Goal: Information Seeking & Learning: Get advice/opinions

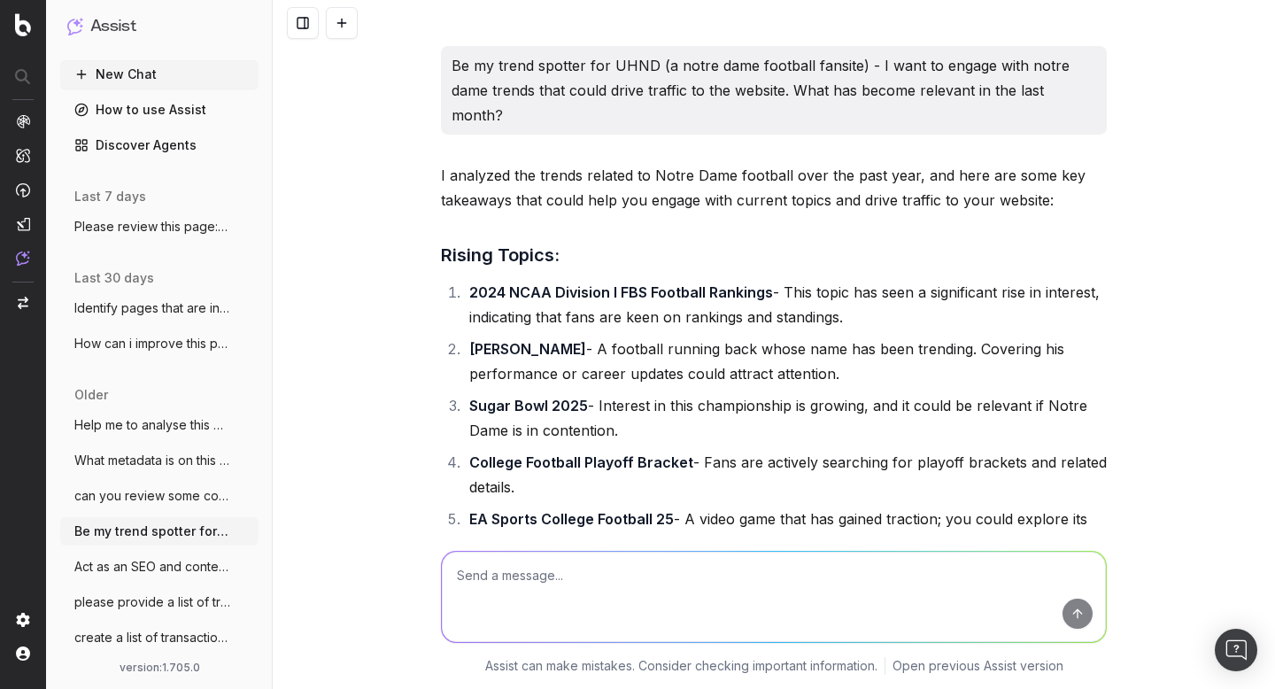
scroll to position [6392, 0]
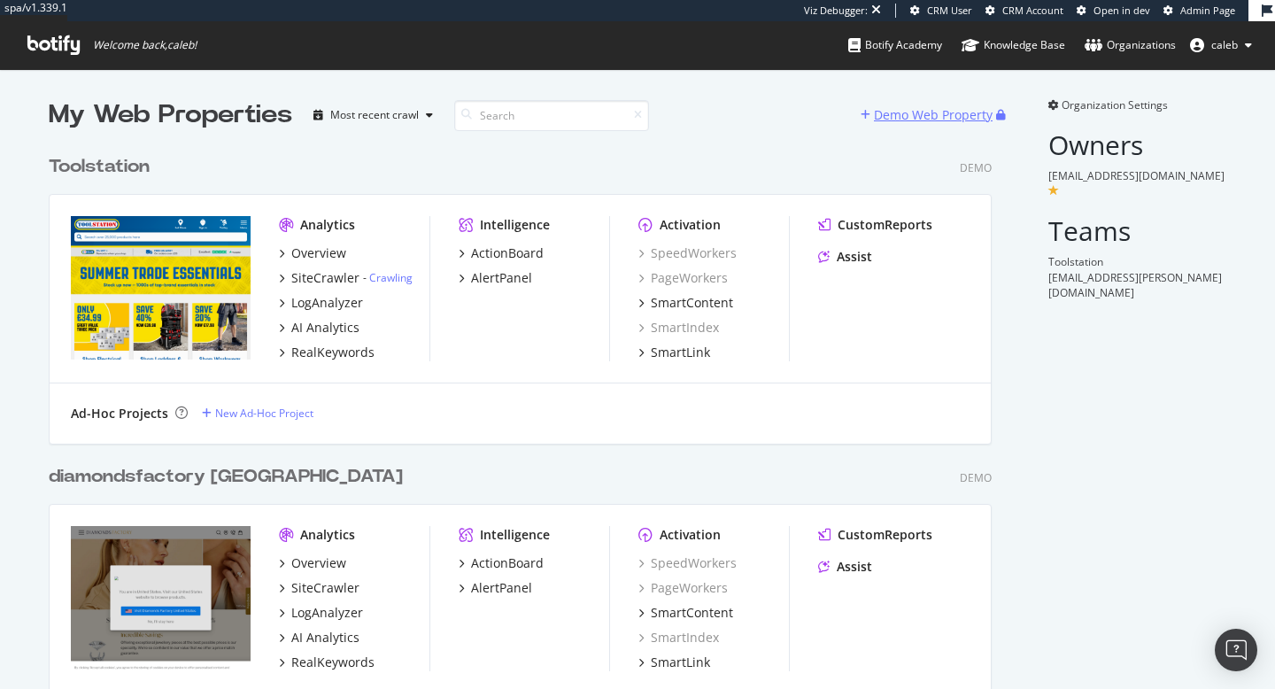
scroll to position [5196, 957]
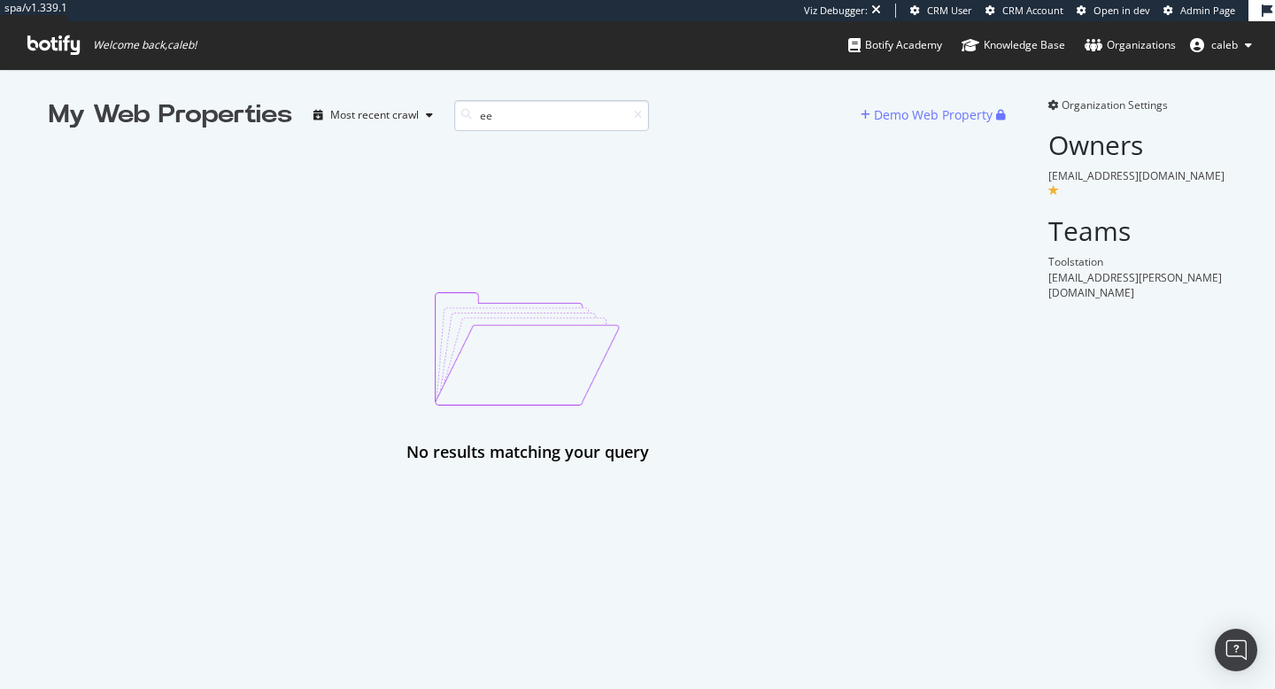
type input "e"
type input "b"
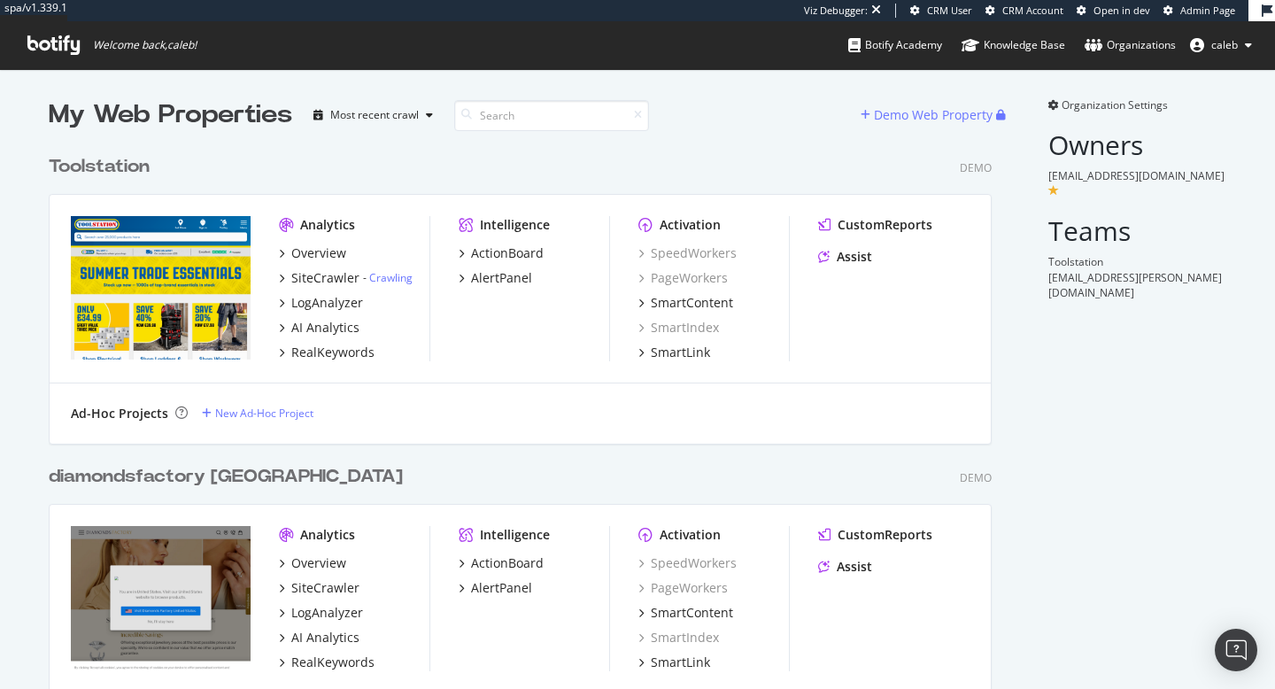
click at [1199, 13] on span "Admin Page" at bounding box center [1207, 10] width 55 height 13
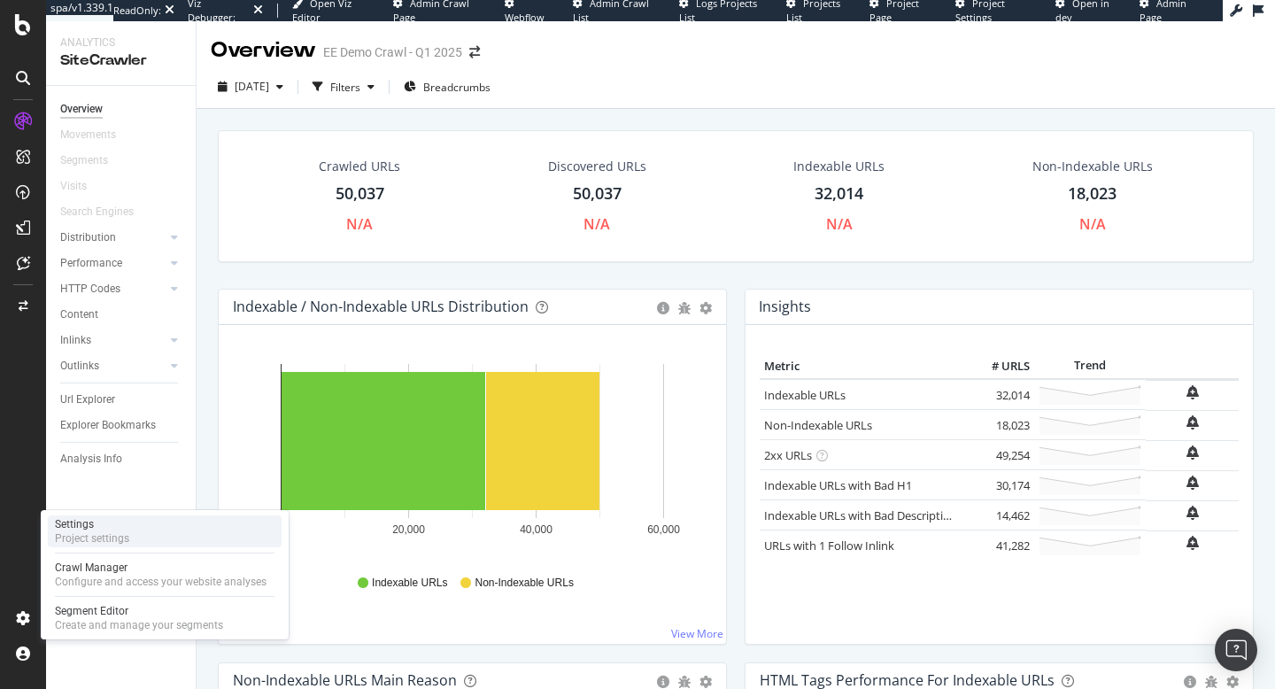
click at [117, 531] on div "Project settings" at bounding box center [92, 538] width 74 height 14
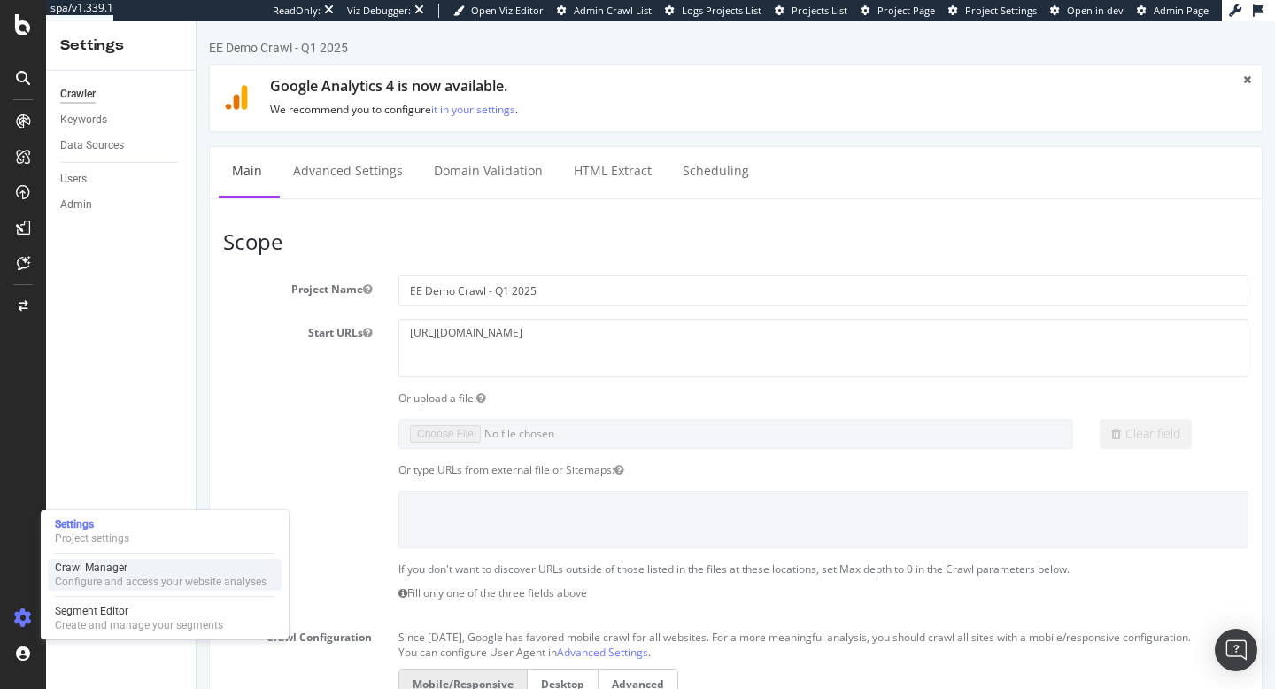
click at [122, 575] on div "Configure and access your website analyses" at bounding box center [161, 582] width 212 height 14
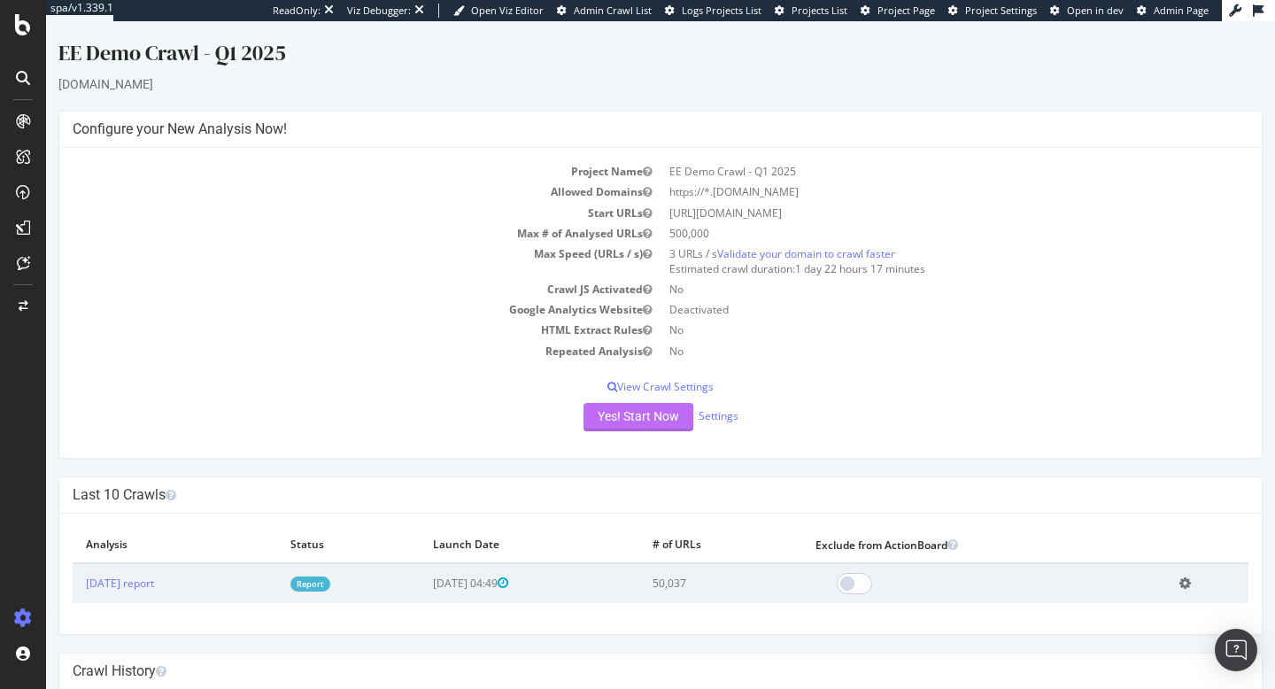
scroll to position [143, 0]
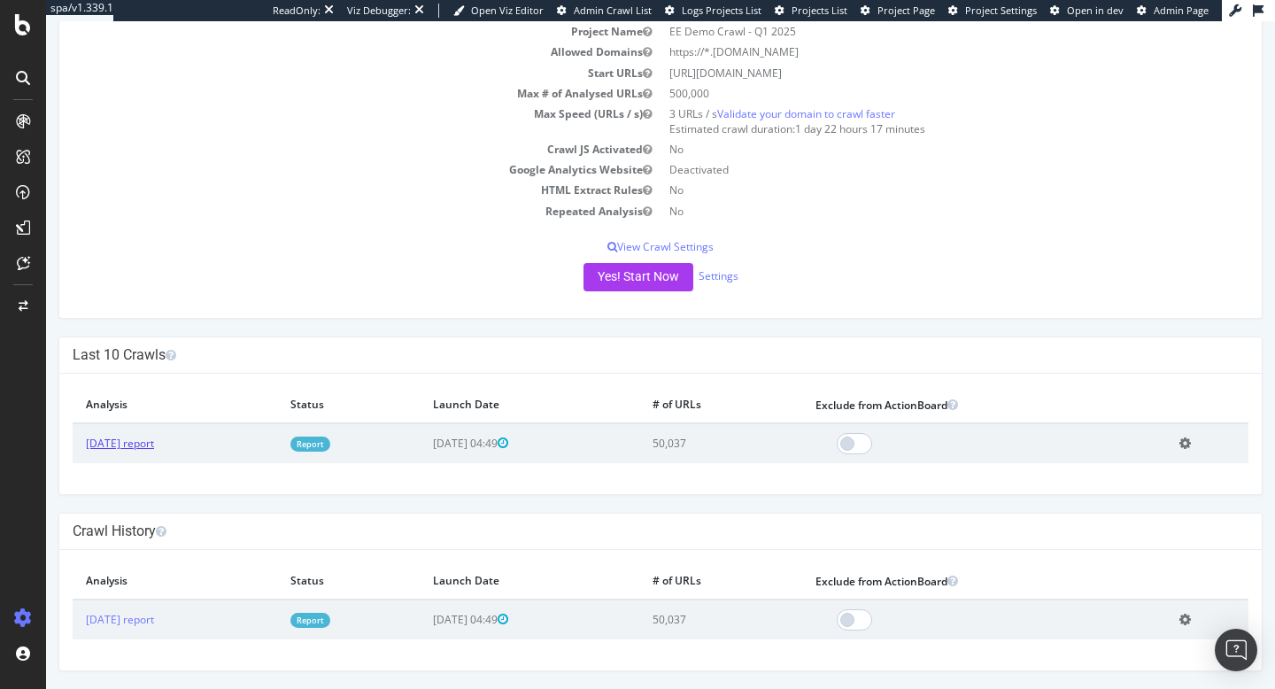
click at [154, 441] on link "2025 Feb. 18th report" at bounding box center [120, 443] width 68 height 15
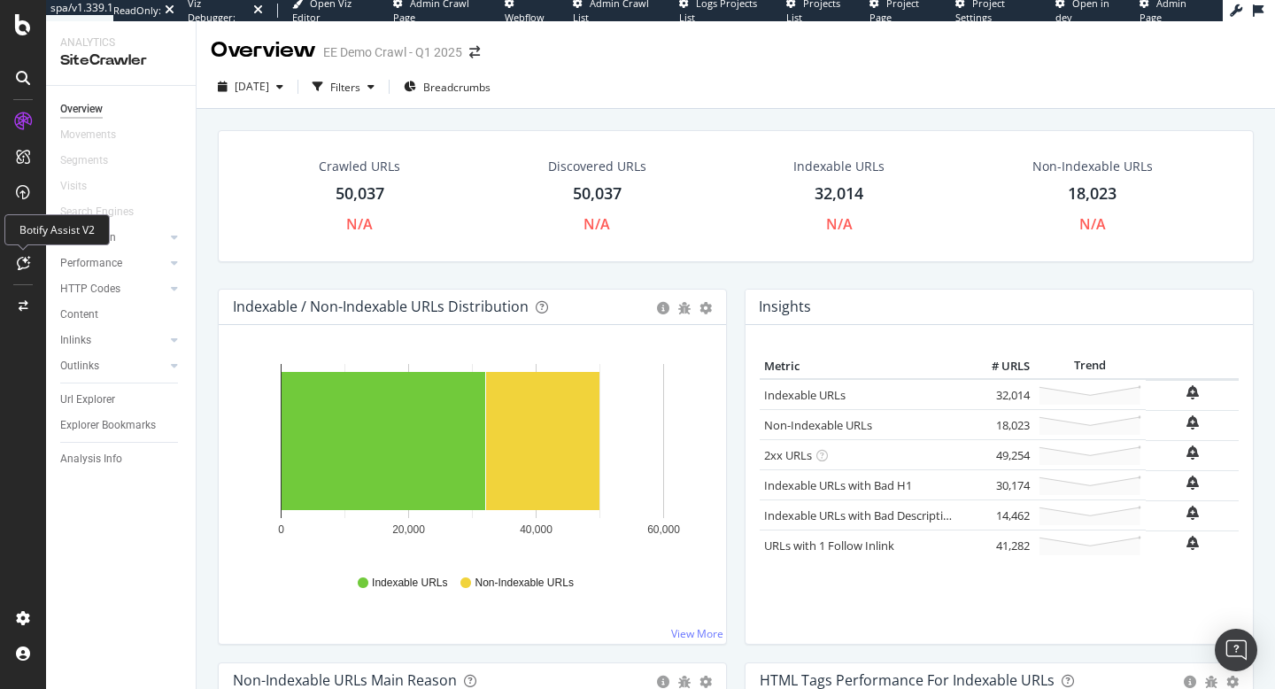
click at [19, 267] on icon at bounding box center [23, 263] width 13 height 14
click at [19, 260] on icon at bounding box center [23, 263] width 13 height 14
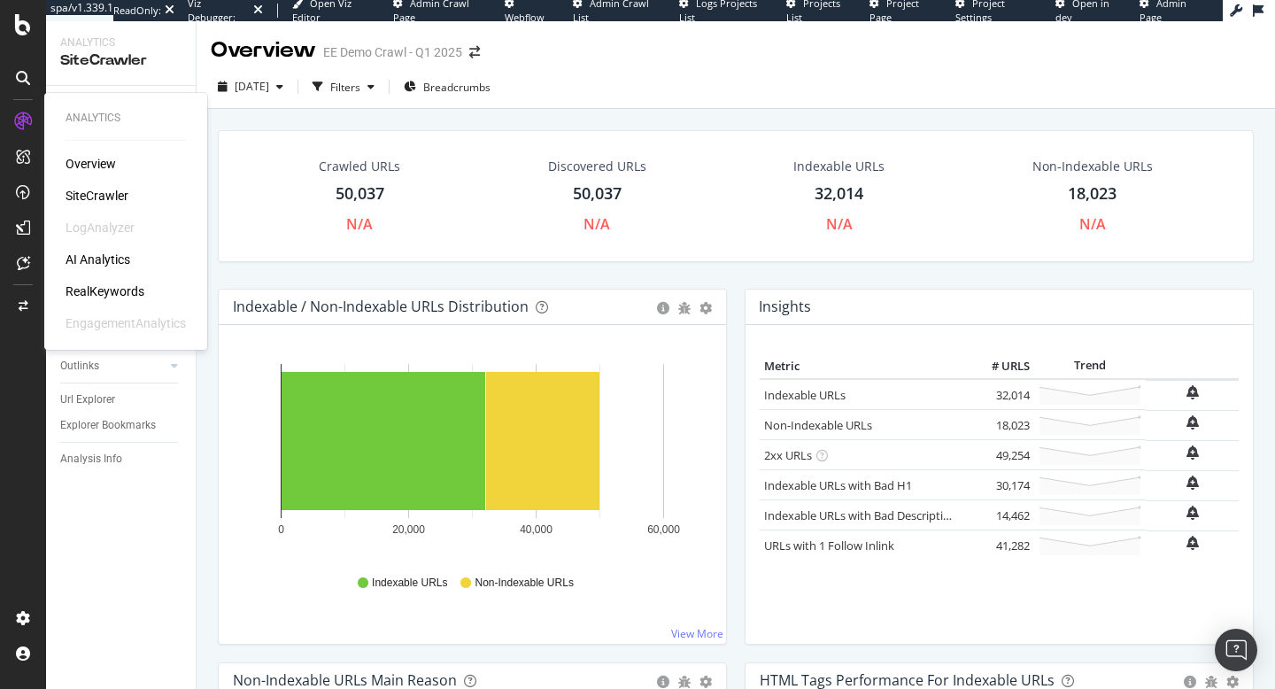
click at [97, 290] on div "RealKeywords" at bounding box center [105, 291] width 79 height 18
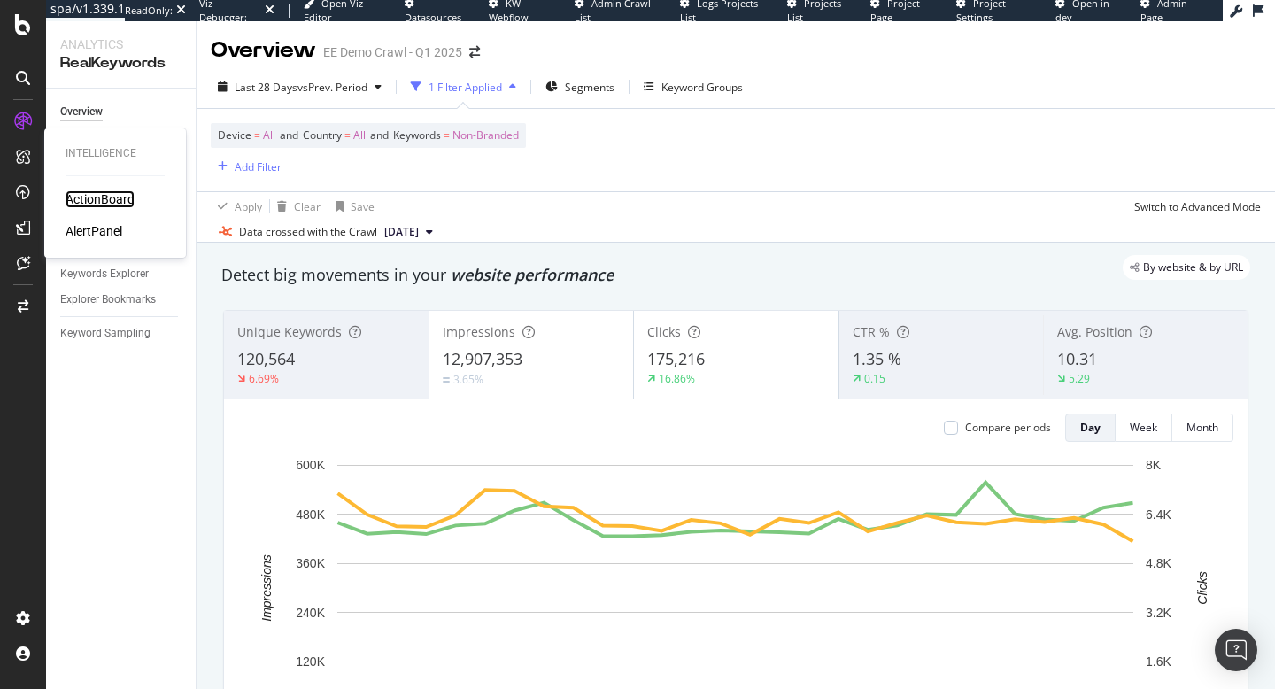
click at [130, 200] on div "ActionBoard" at bounding box center [100, 199] width 69 height 18
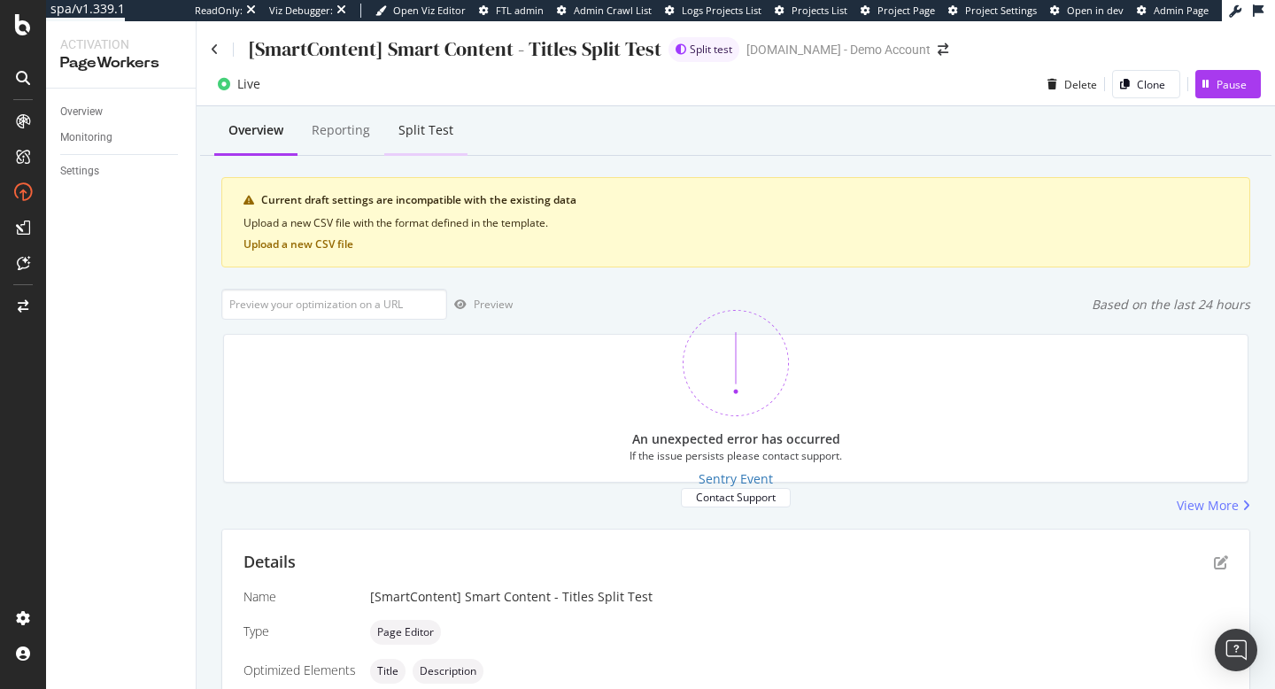
click at [417, 142] on div "Split Test" at bounding box center [425, 131] width 83 height 49
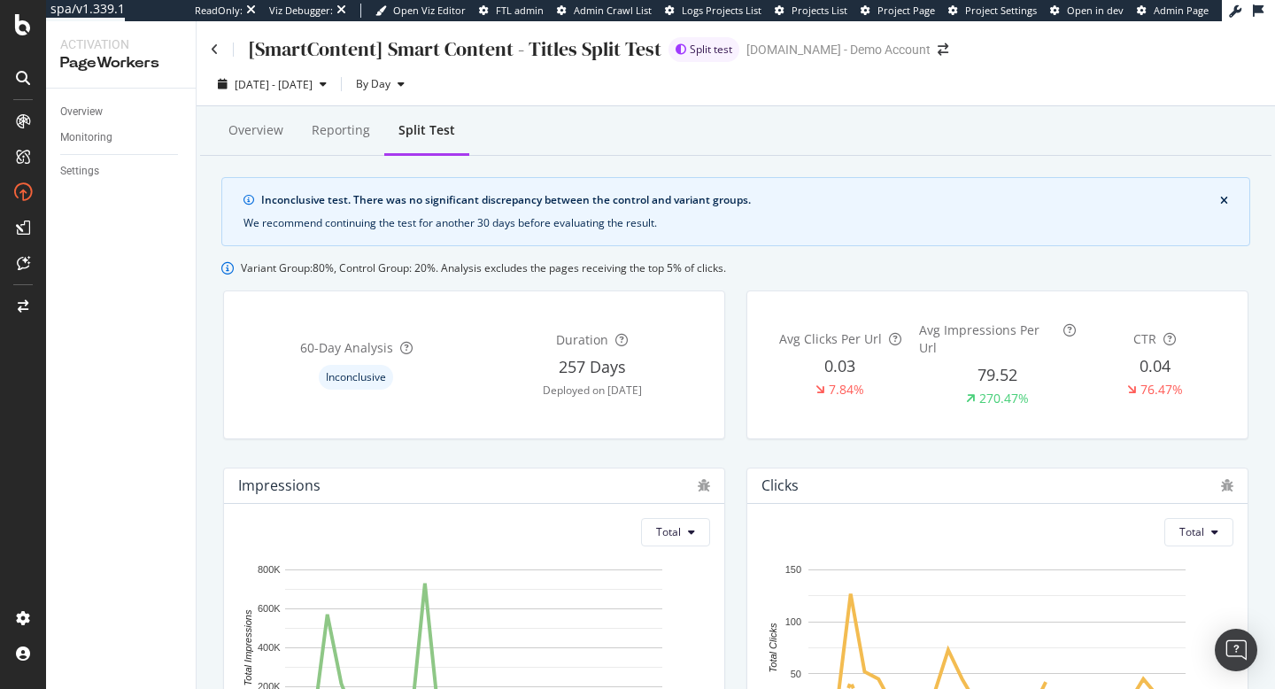
click at [210, 48] on div "[SmartContent] Smart Content - Titles Split Test Split test UHND.com - Demo Acc…" at bounding box center [736, 42] width 1078 height 42
click at [213, 50] on icon at bounding box center [215, 49] width 8 height 12
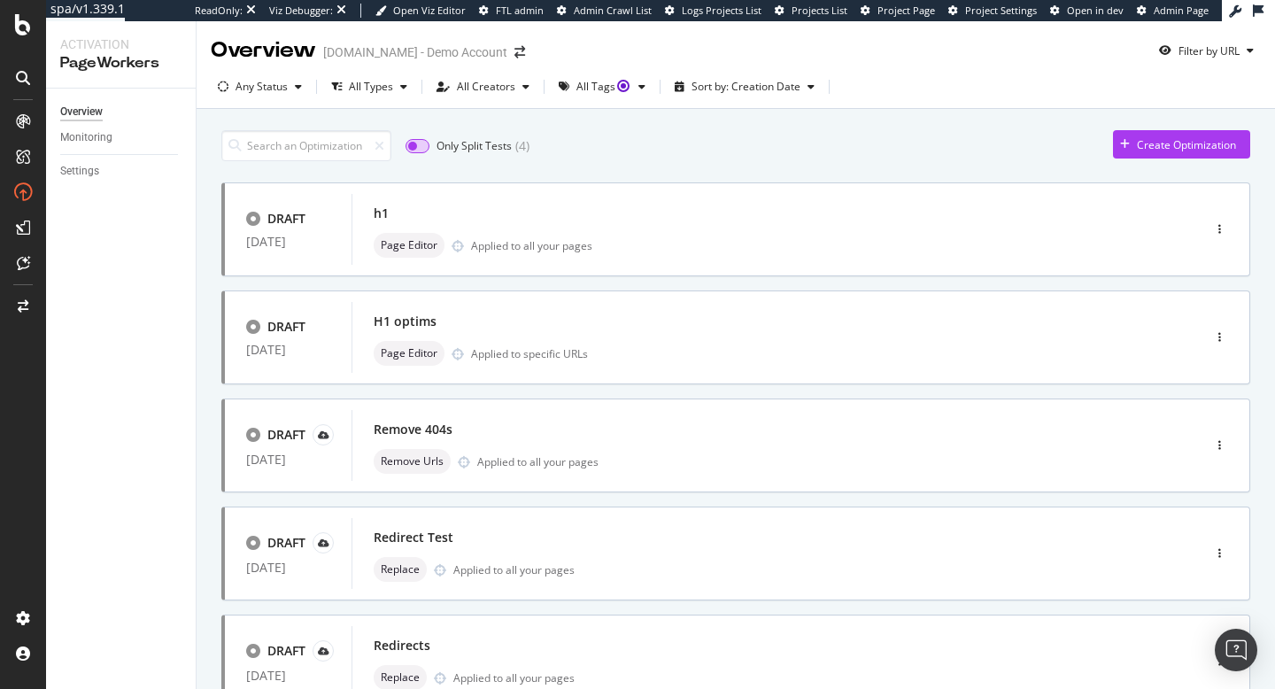
click at [425, 149] on input "checkbox" at bounding box center [417, 146] width 24 height 14
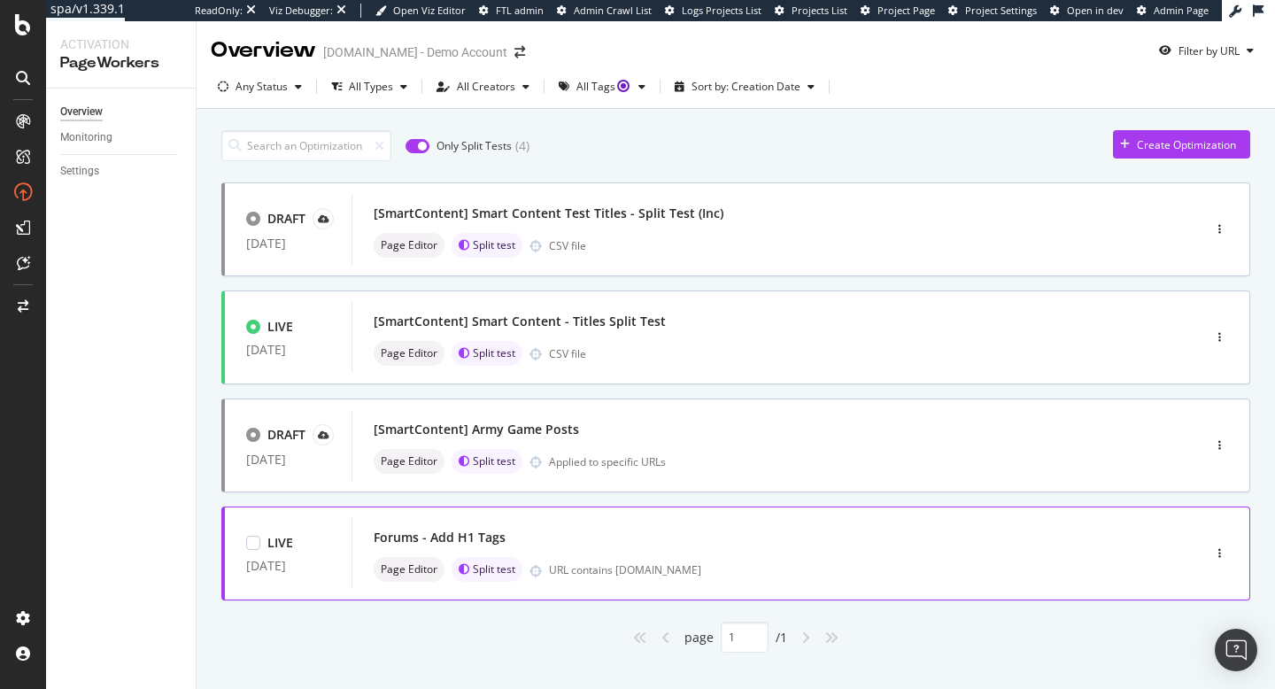
click at [551, 542] on div "Forums - Add H1 Tags" at bounding box center [750, 537] width 752 height 25
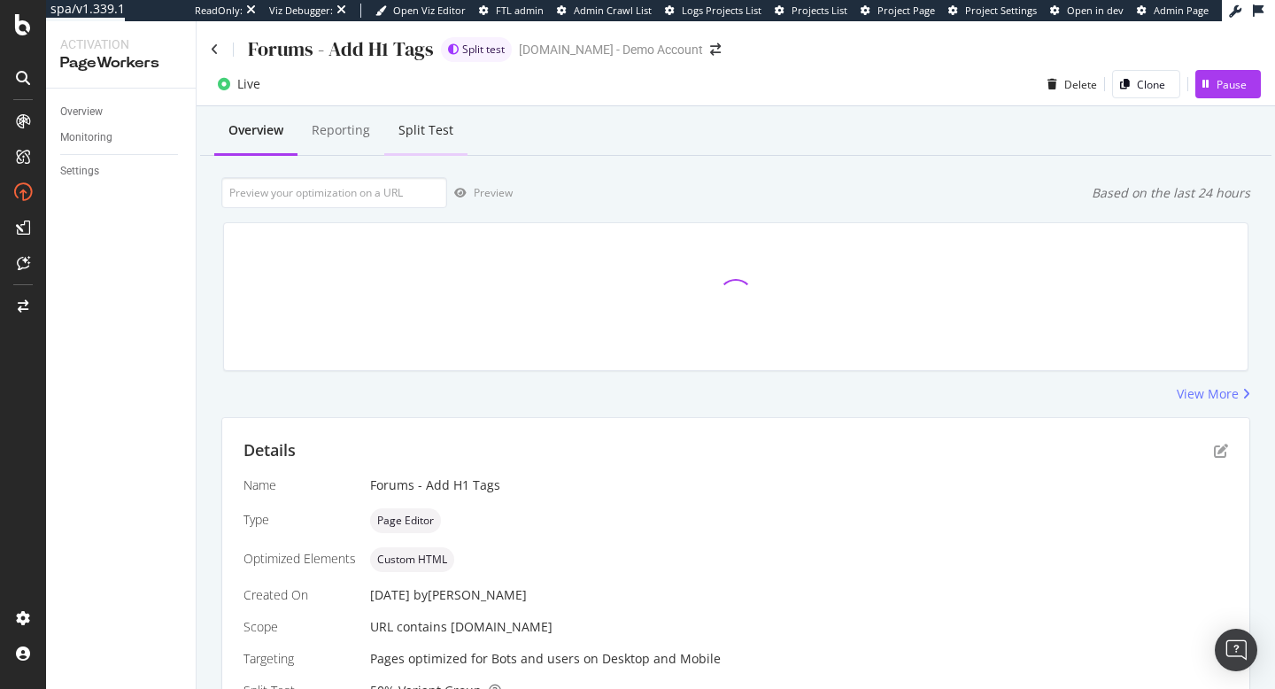
click at [409, 135] on div "Split Test" at bounding box center [425, 130] width 55 height 18
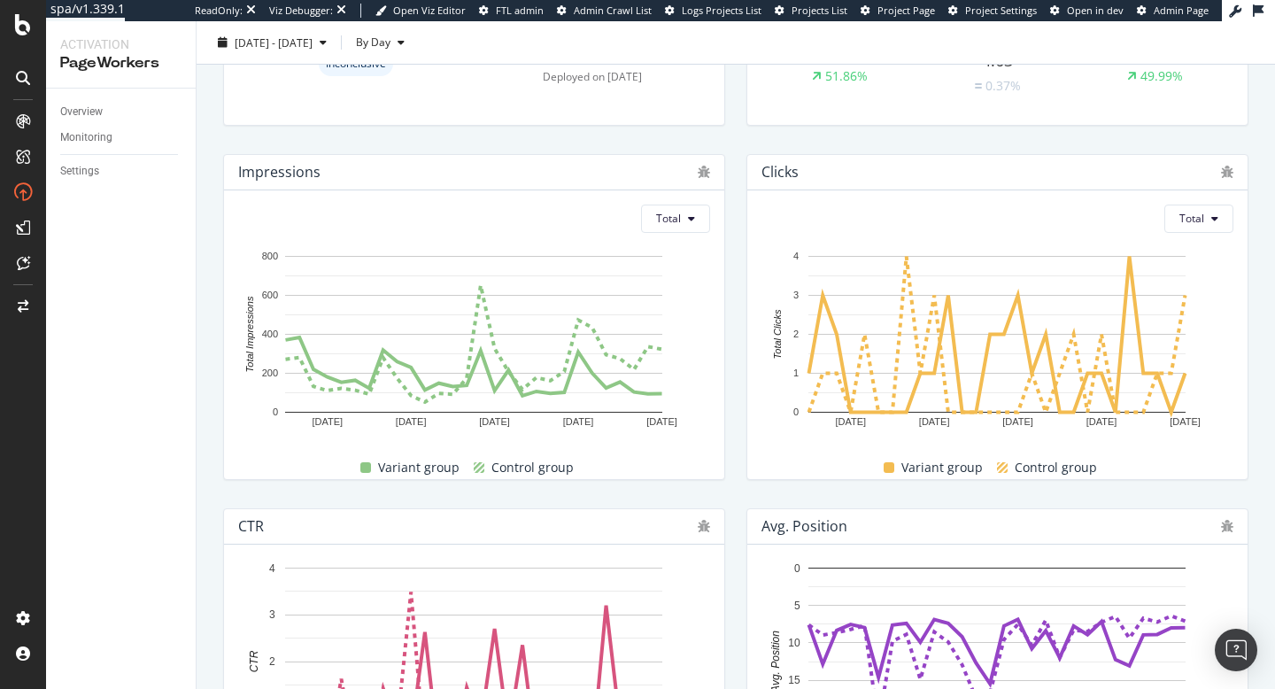
scroll to position [328, 0]
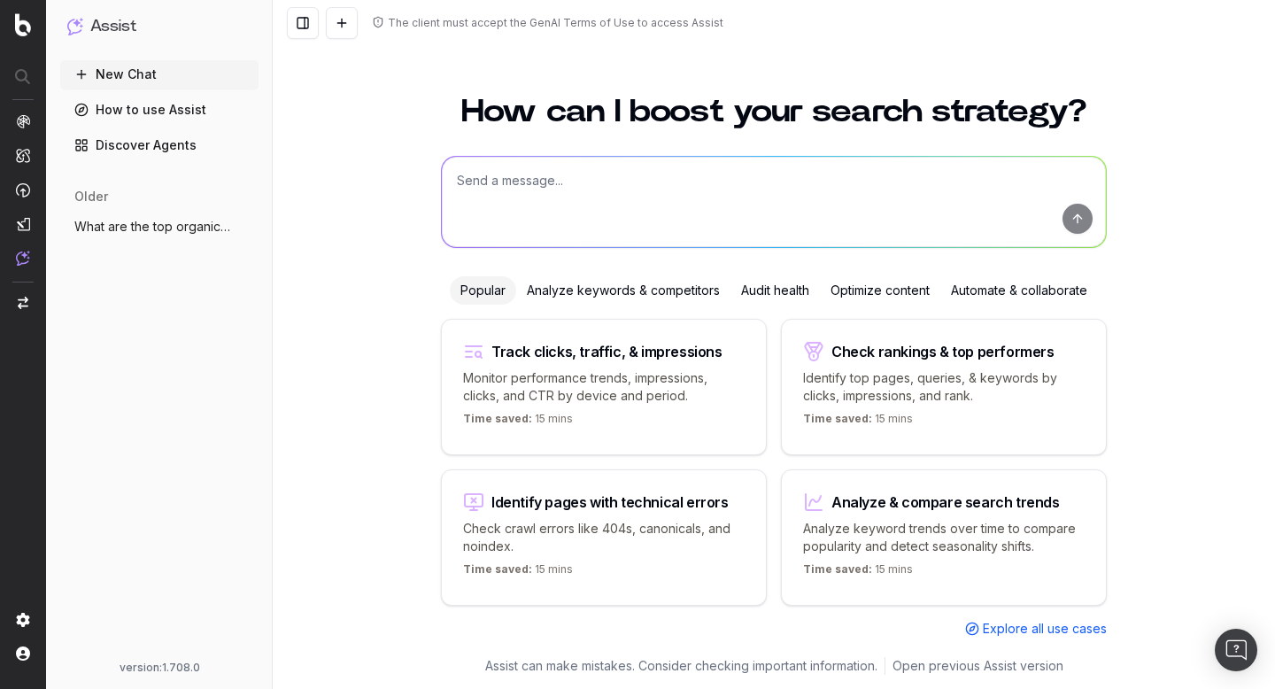
click at [105, 234] on span "What are the top organic issues on the e" at bounding box center [152, 227] width 156 height 18
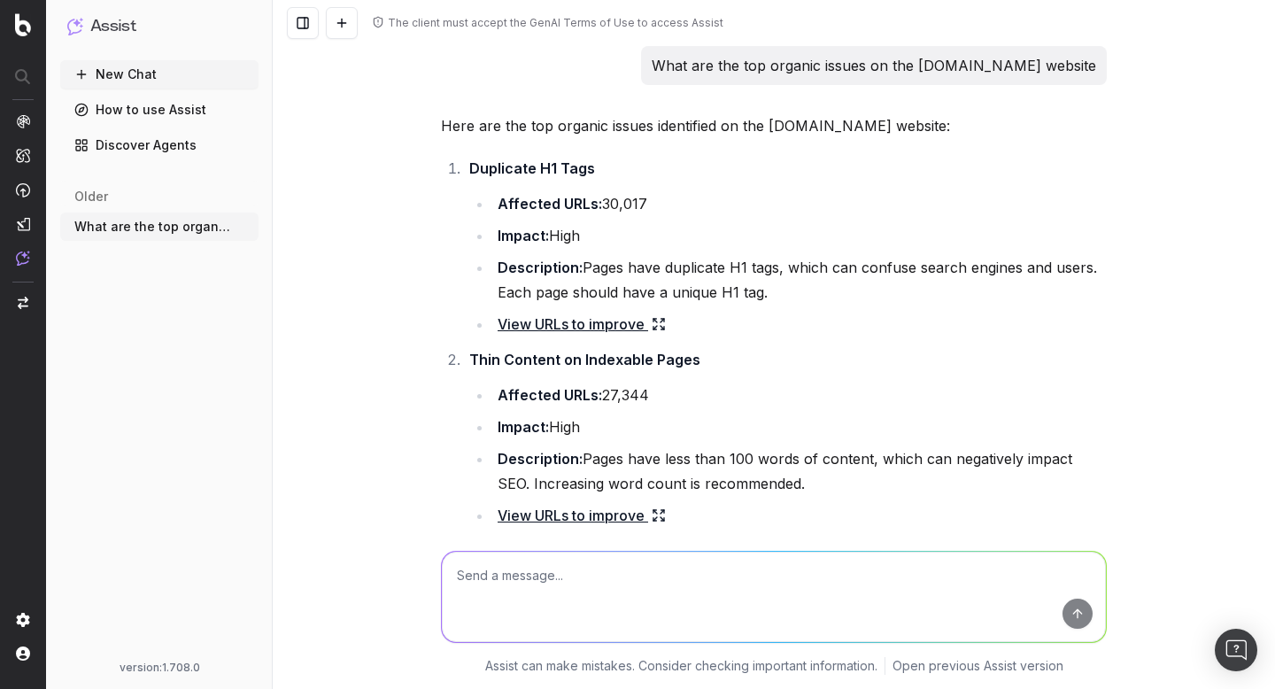
click at [135, 73] on button "New Chat" at bounding box center [159, 74] width 198 height 28
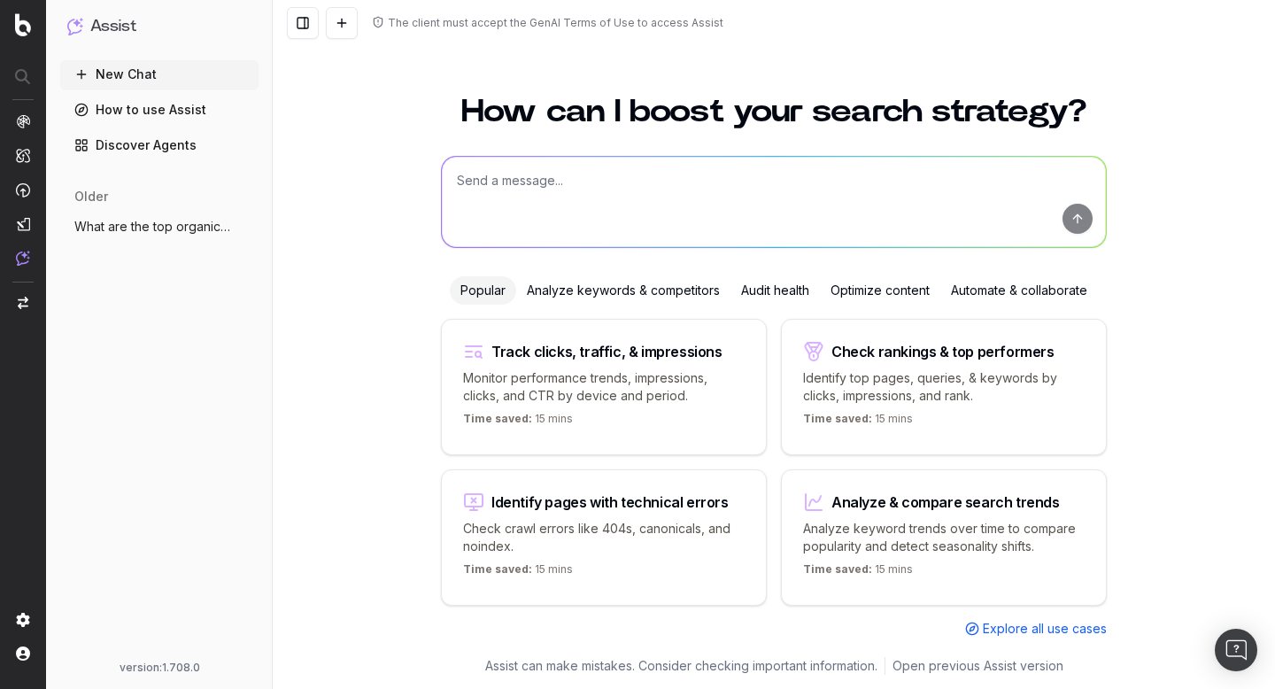
click at [544, 180] on textarea at bounding box center [774, 202] width 664 height 90
click at [606, 189] on textarea at bounding box center [774, 202] width 664 height 90
click at [607, 181] on textarea "What pages are currently 404" at bounding box center [774, 202] width 664 height 90
type textarea "What pages are currently in status code 404"
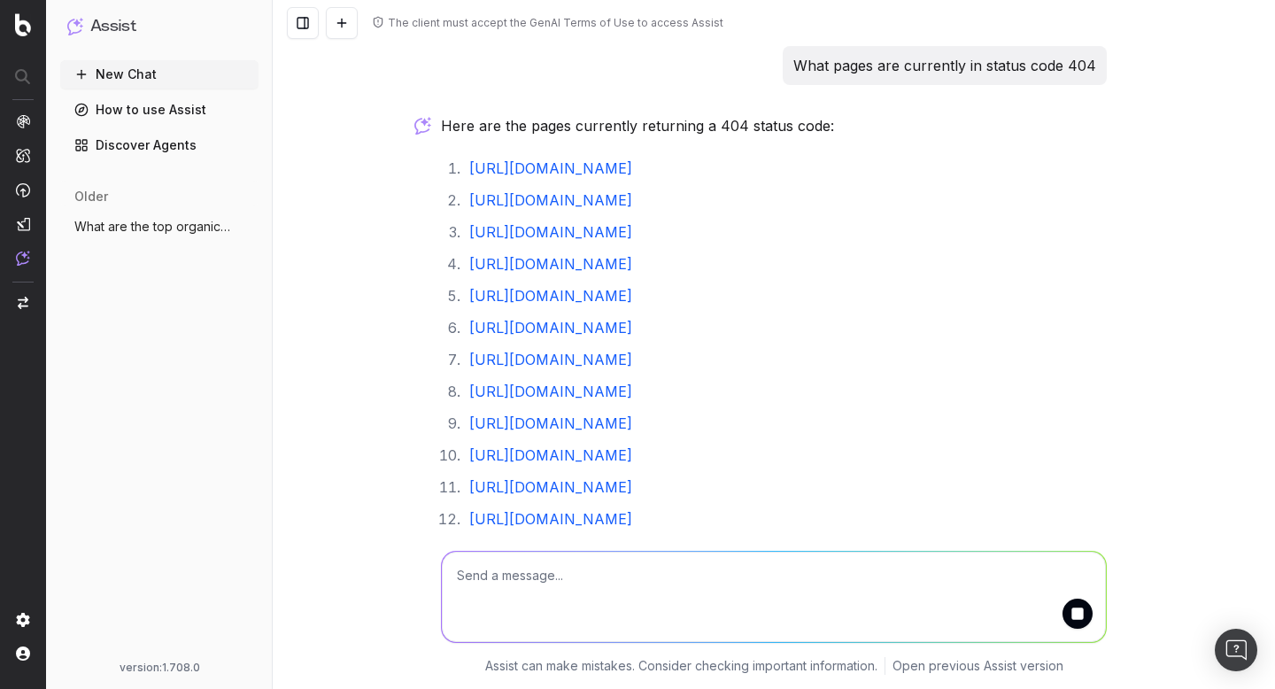
click at [632, 328] on link "https://ee.co.uk/products/ps-pulse-elite" at bounding box center [550, 328] width 163 height 18
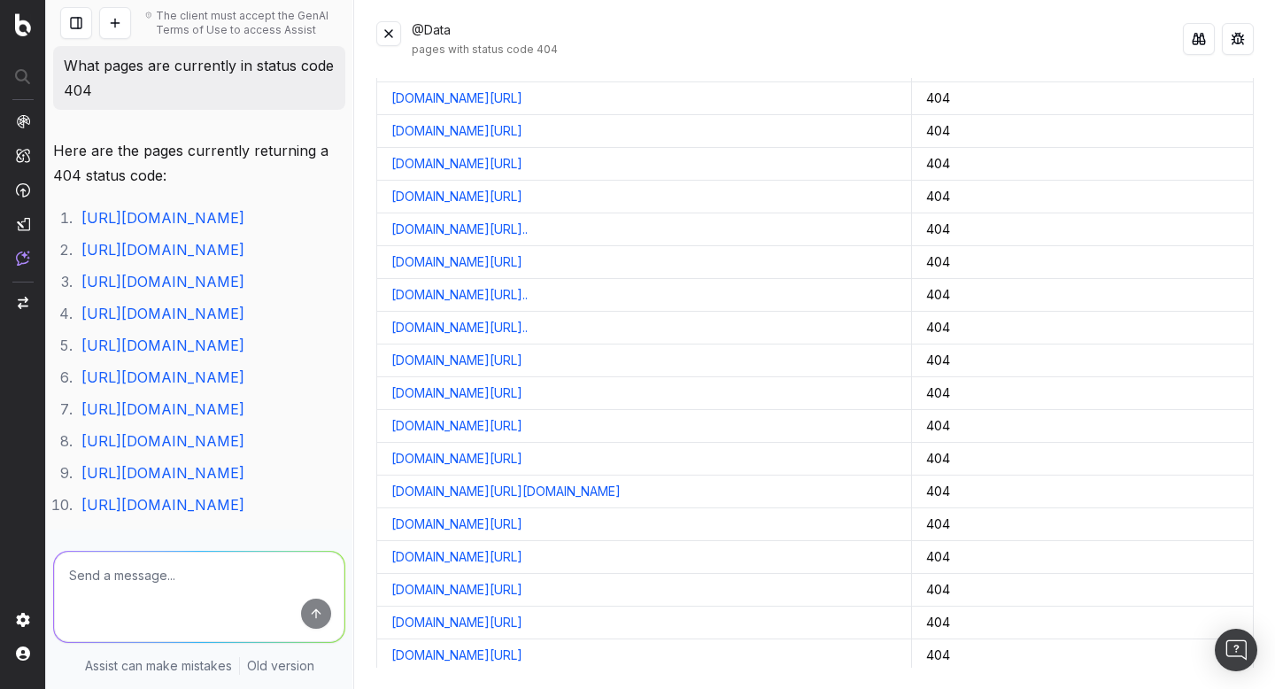
scroll to position [44, 0]
click at [528, 299] on link "deviceguides.ee.co.uk/mobile/ee/tv-pro-proprietary-os/settin..." at bounding box center [459, 294] width 136 height 18
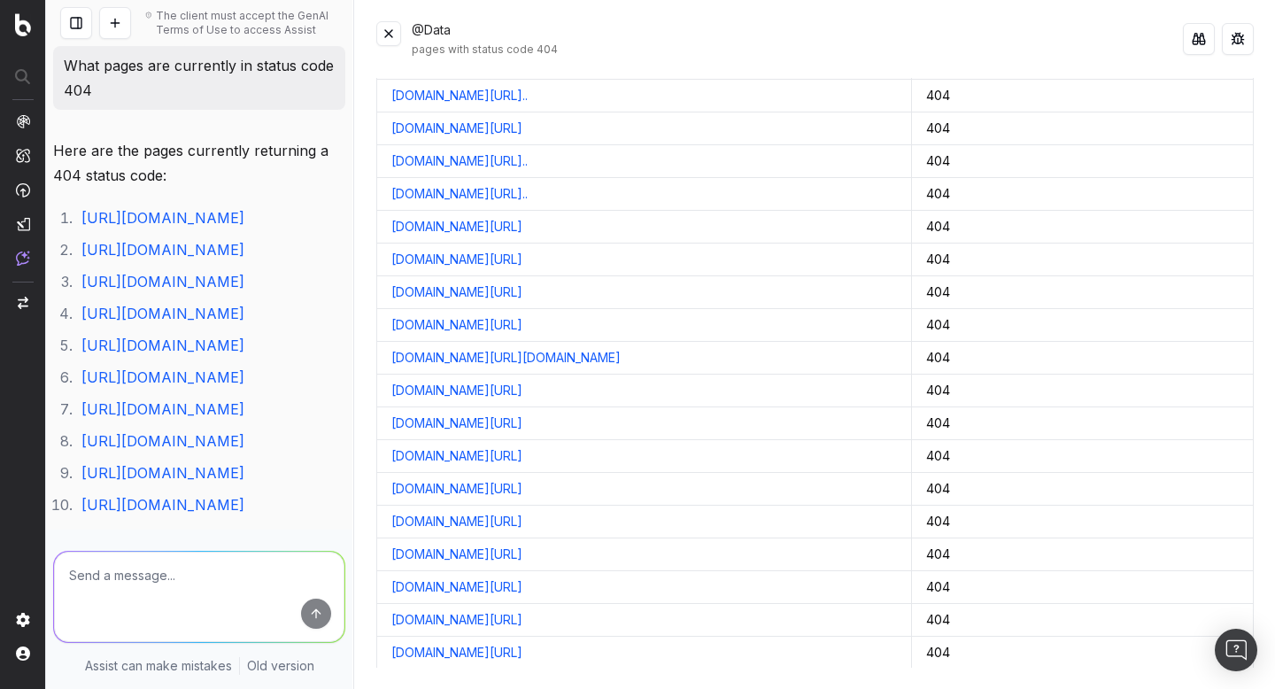
scroll to position [172, 0]
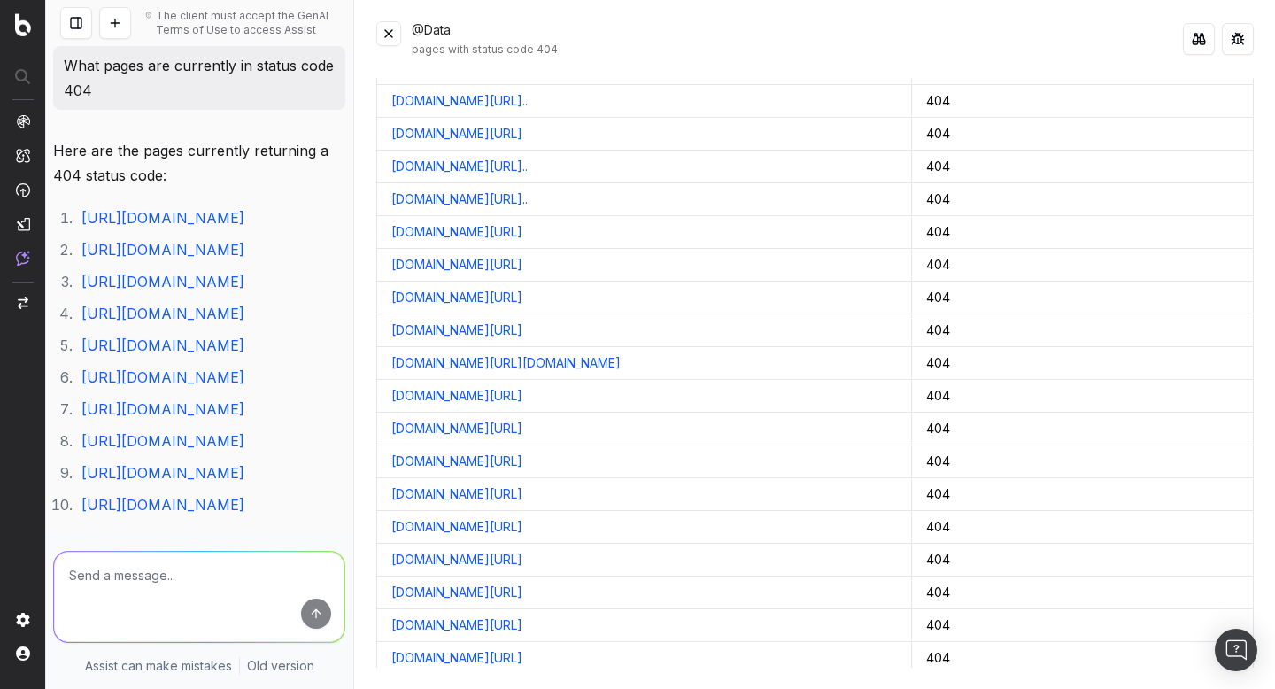
click at [386, 42] on button at bounding box center [388, 33] width 25 height 25
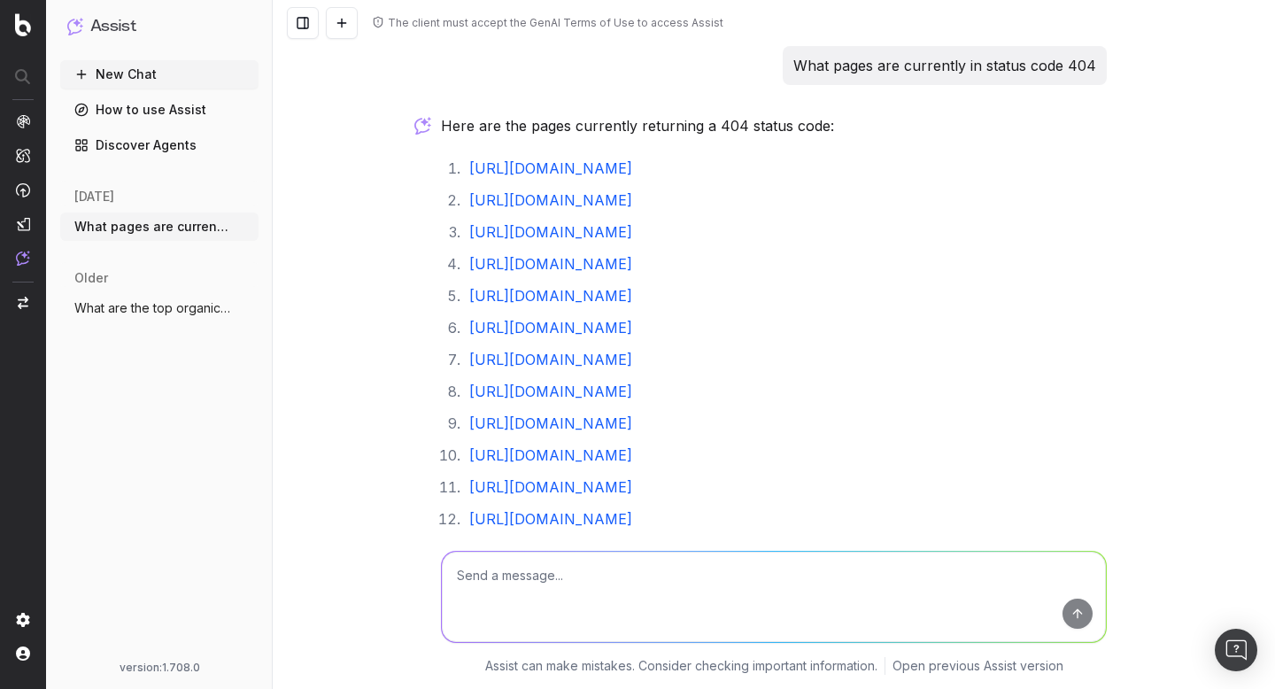
click at [136, 306] on span "What are the top organic issues on the e" at bounding box center [152, 308] width 156 height 18
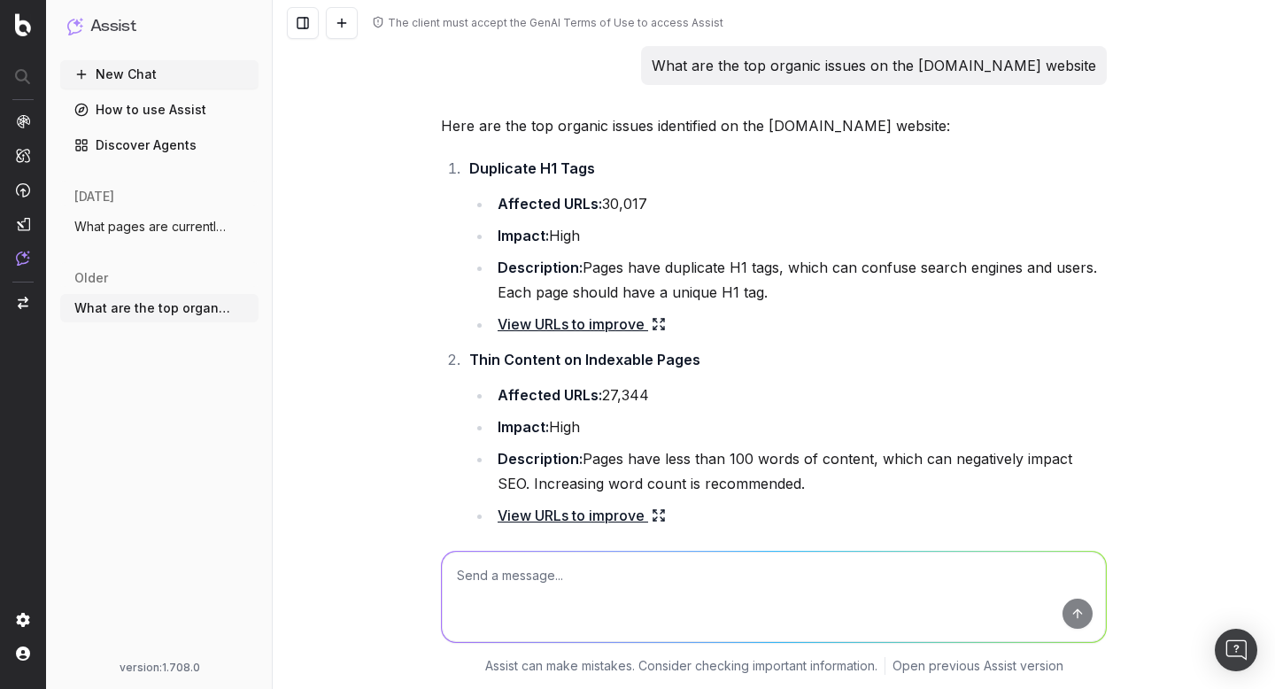
click at [151, 223] on span "What pages are currently in status code" at bounding box center [152, 227] width 156 height 18
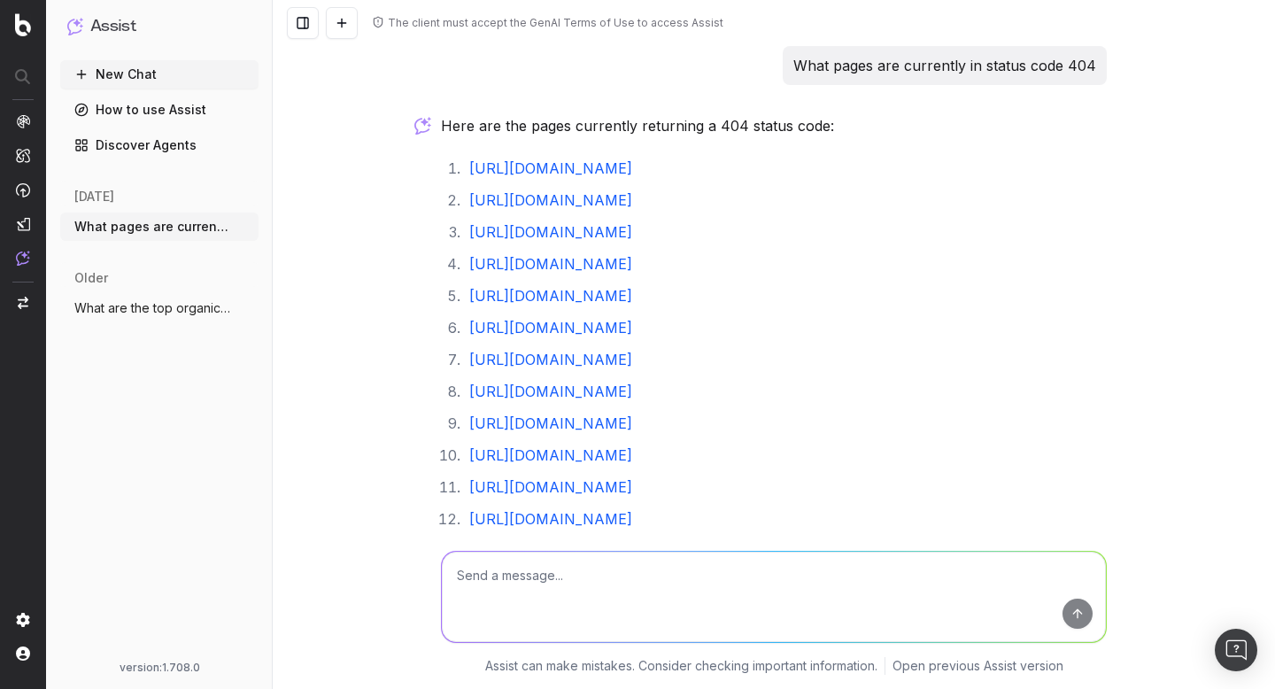
click at [111, 309] on span "What are the top organic issues on the e" at bounding box center [152, 308] width 156 height 18
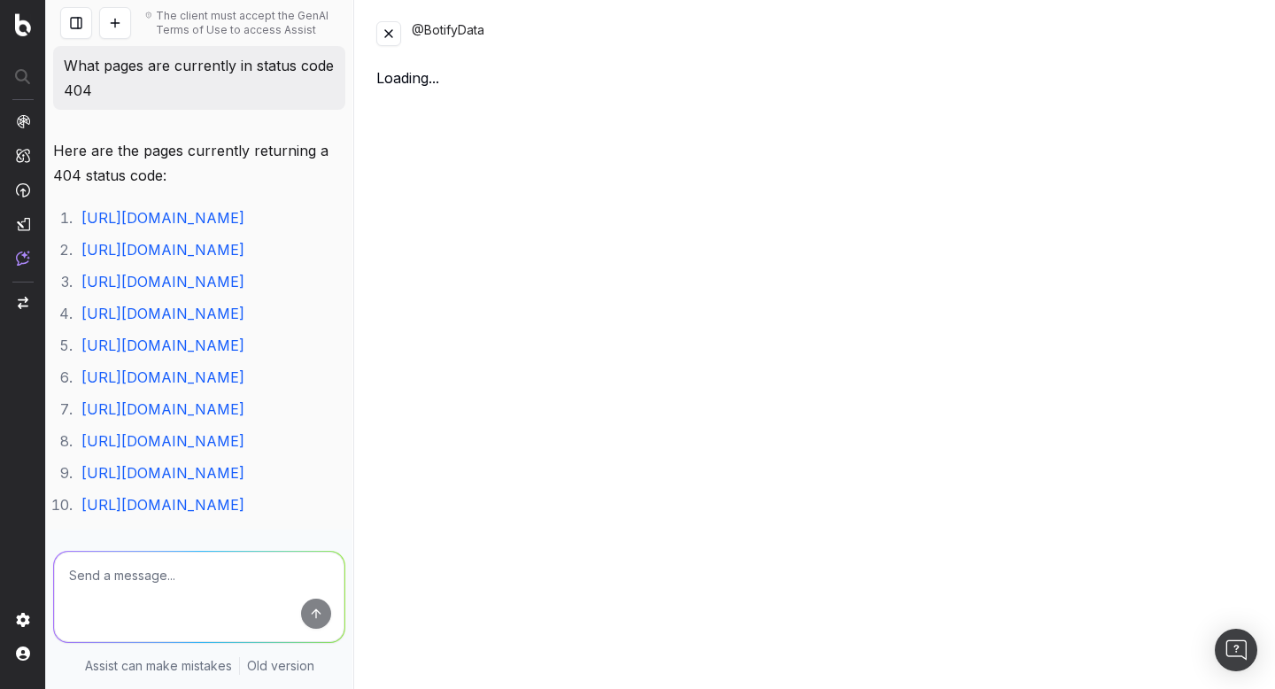
scroll to position [1163, 0]
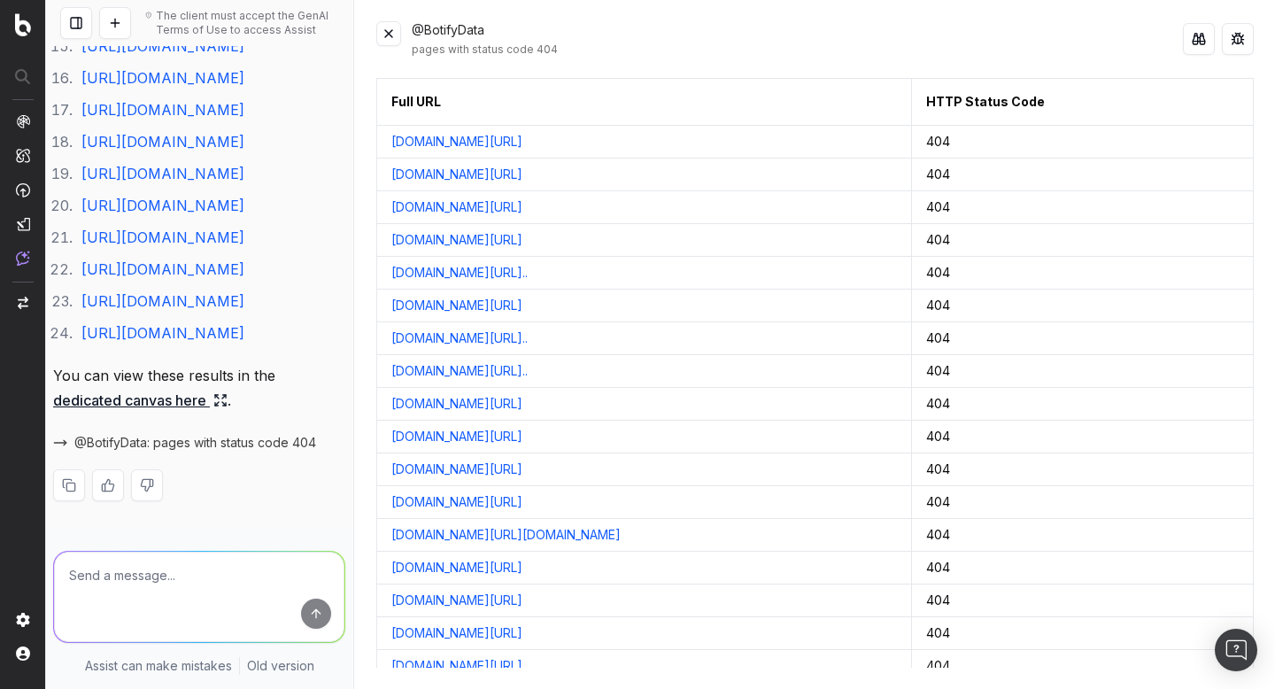
click at [76, 19] on button at bounding box center [76, 23] width 32 height 32
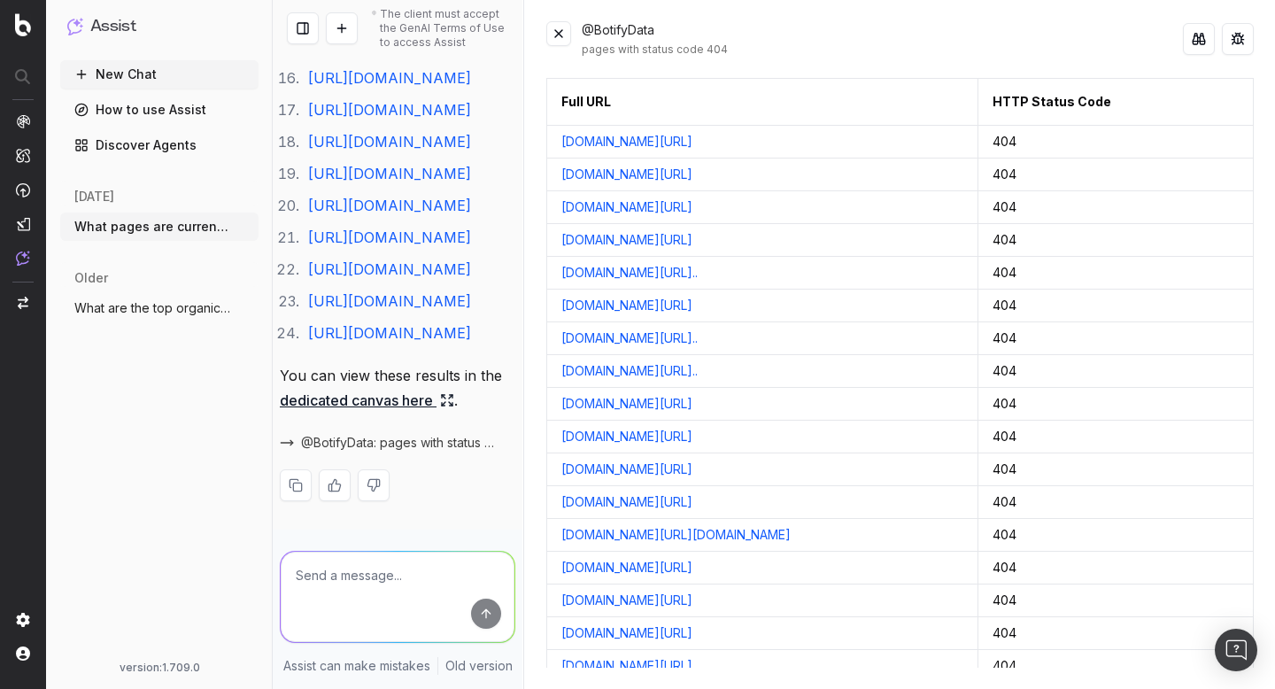
scroll to position [1347, 0]
click at [555, 37] on button at bounding box center [558, 33] width 25 height 25
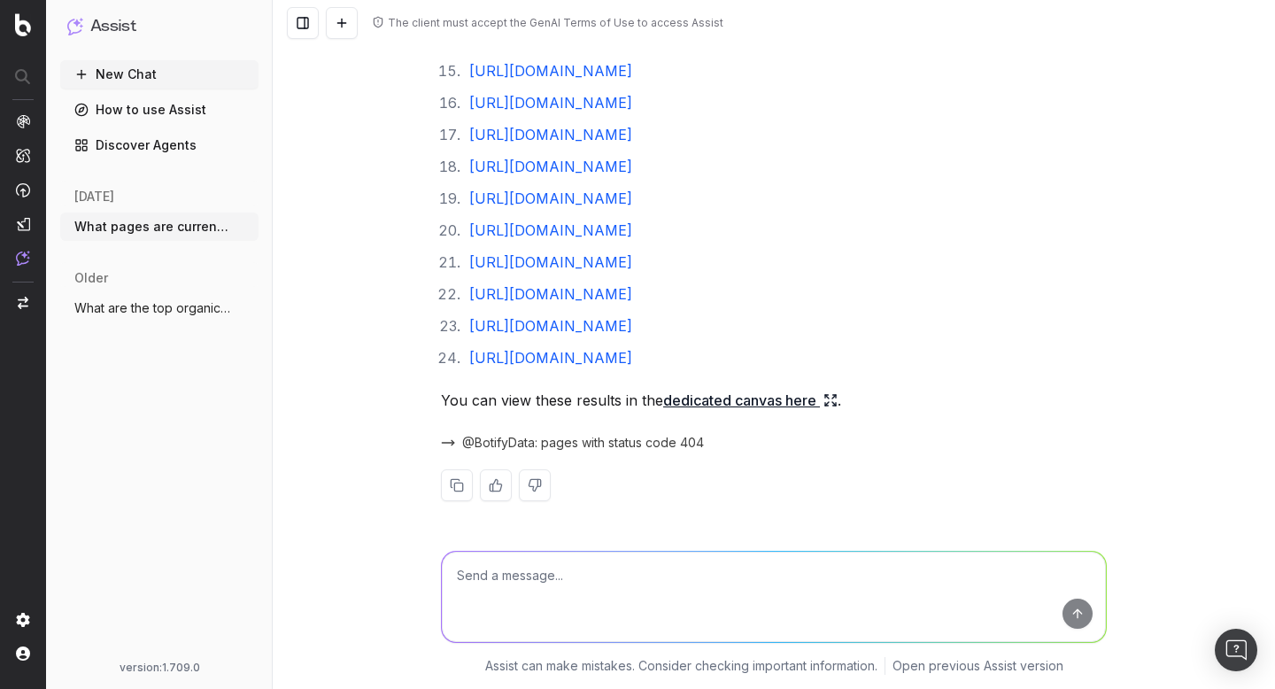
click at [143, 149] on link "Discover Agents" at bounding box center [159, 145] width 198 height 28
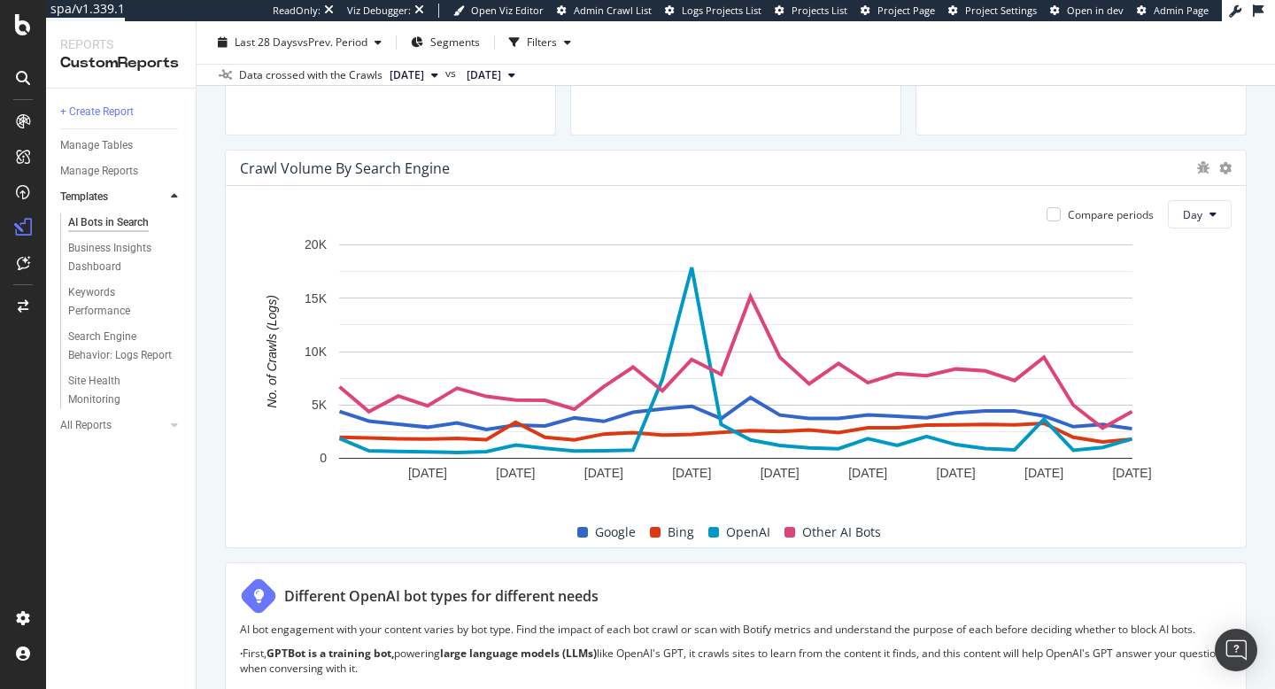
scroll to position [818, 0]
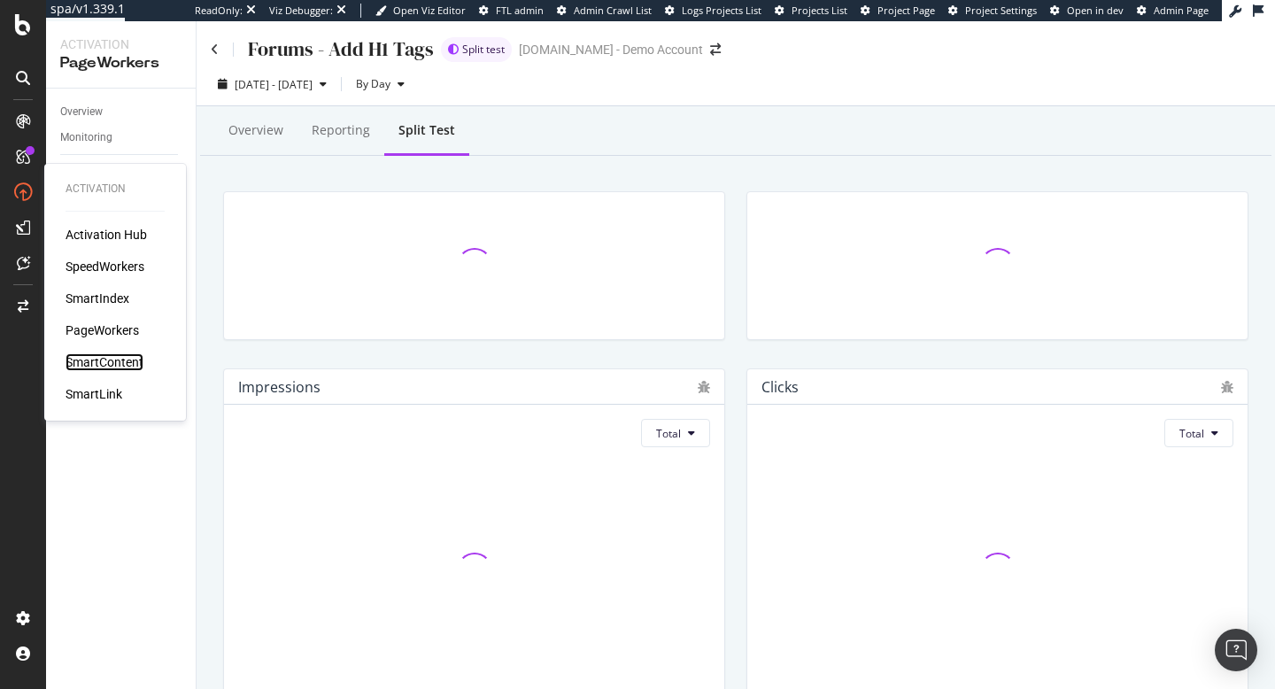
click at [116, 365] on div "SmartContent" at bounding box center [105, 362] width 78 height 18
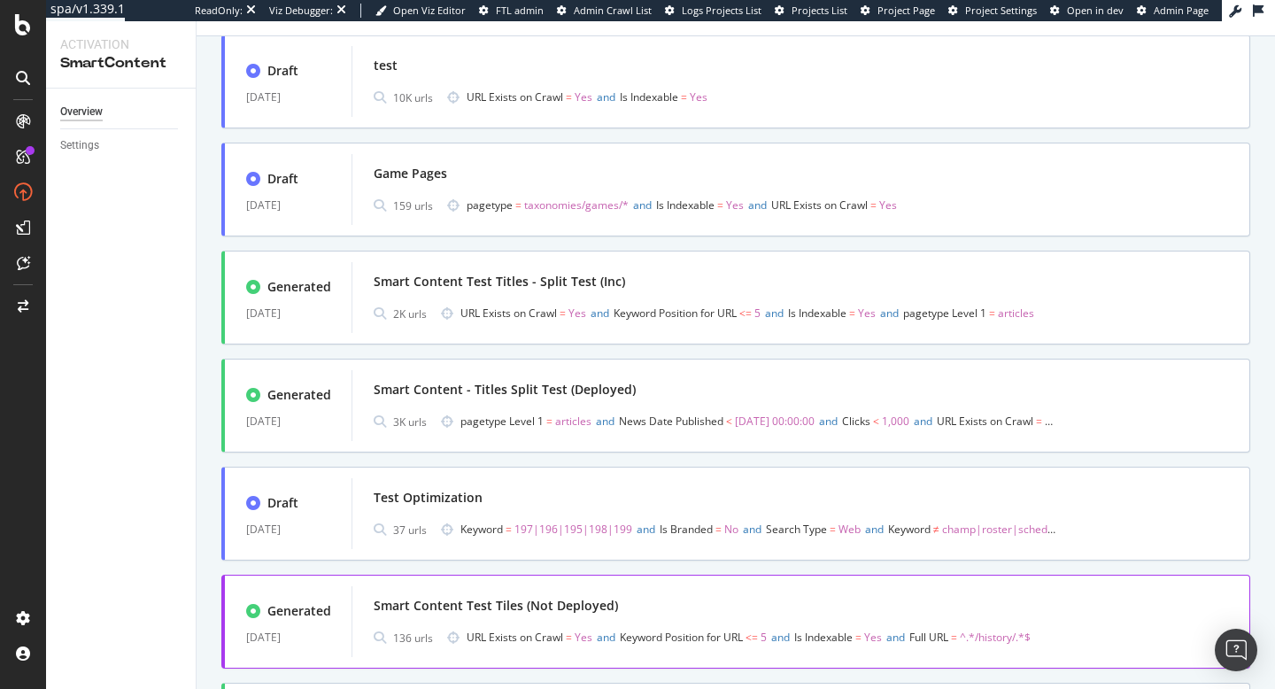
scroll to position [544, 0]
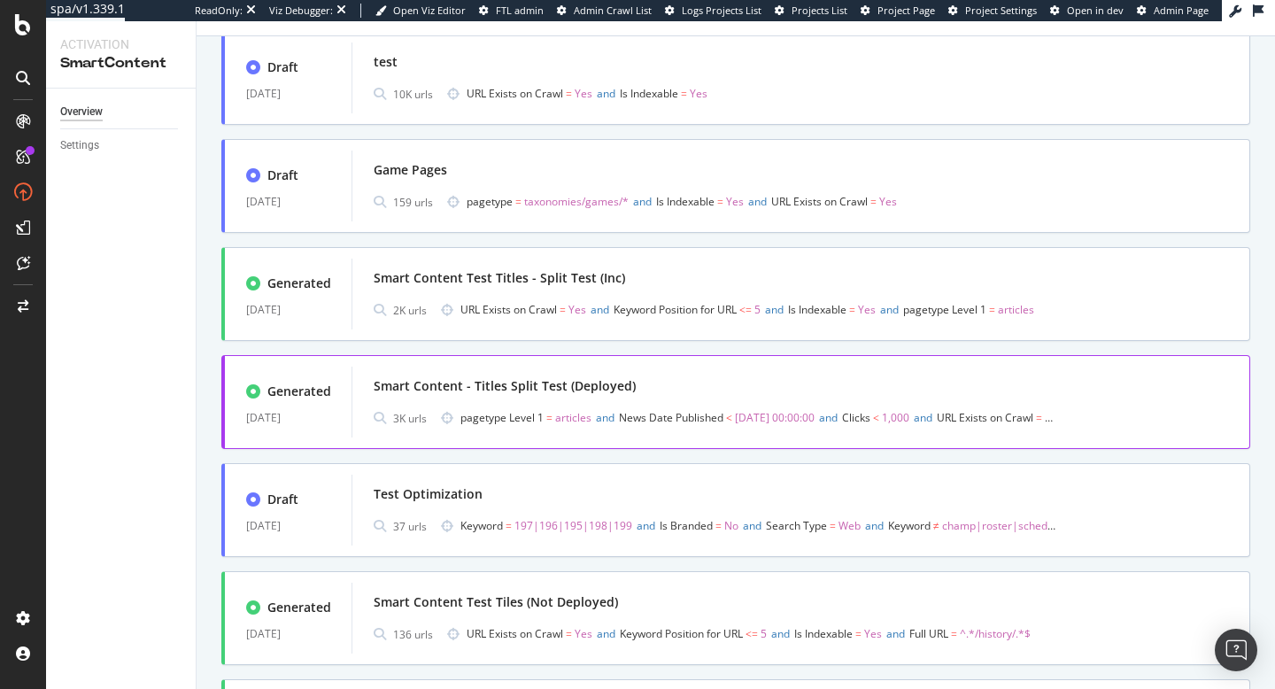
click at [634, 365] on div "Generated [DATE] Smart Content - Titles Split Test (Deployed) 3K urls pagetype …" at bounding box center [735, 402] width 1029 height 94
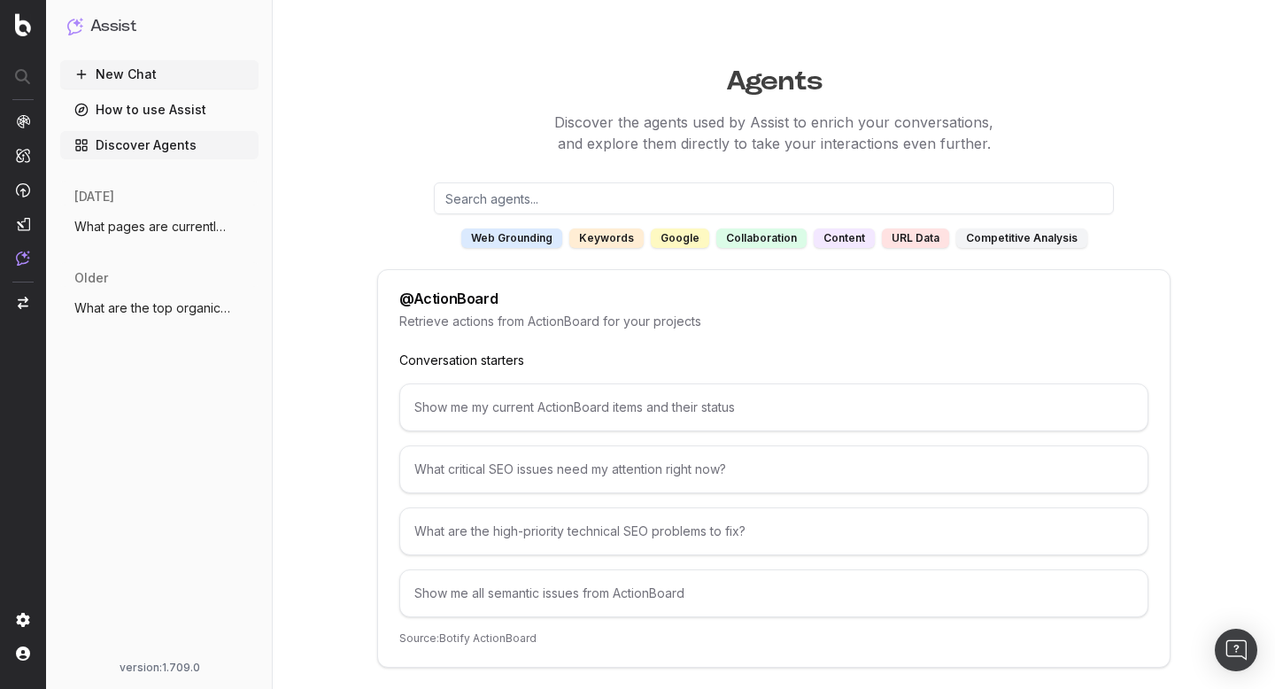
click at [158, 110] on link "How to use Assist" at bounding box center [159, 110] width 198 height 28
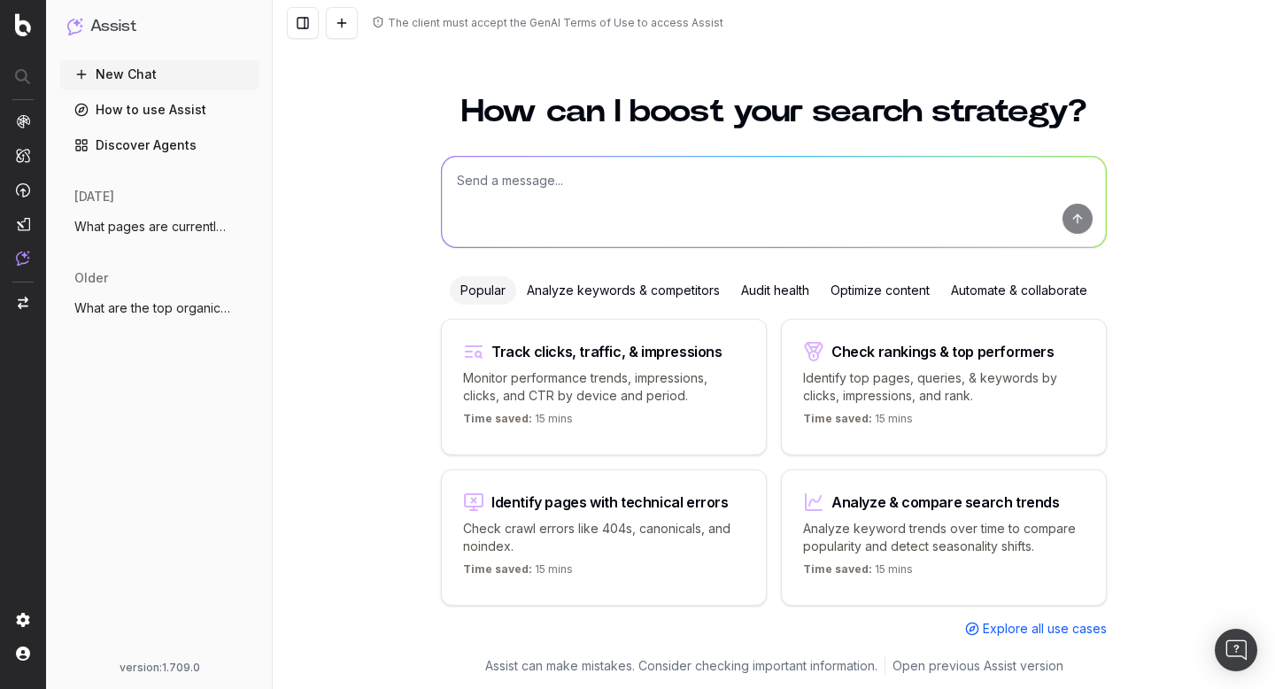
click at [553, 179] on textarea at bounding box center [774, 202] width 664 height 90
type textarea "W"
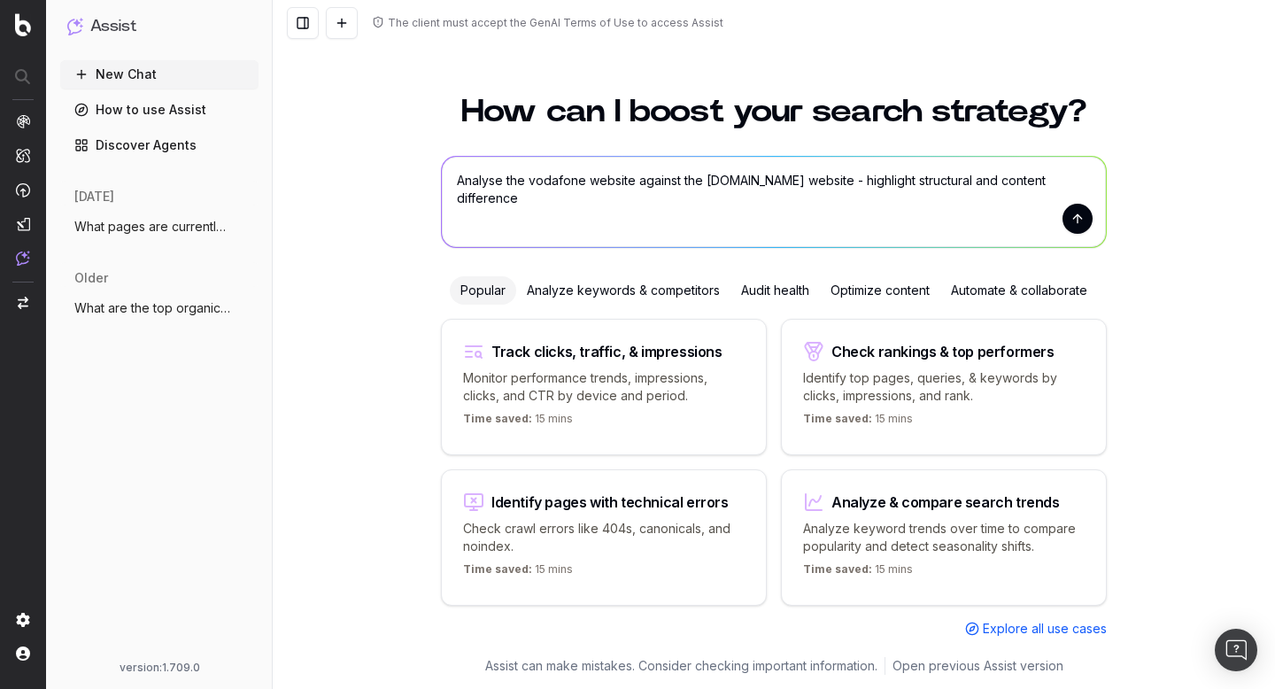
type textarea "Analyse the vodafone website against the ee.co.uk website - highlight structura…"
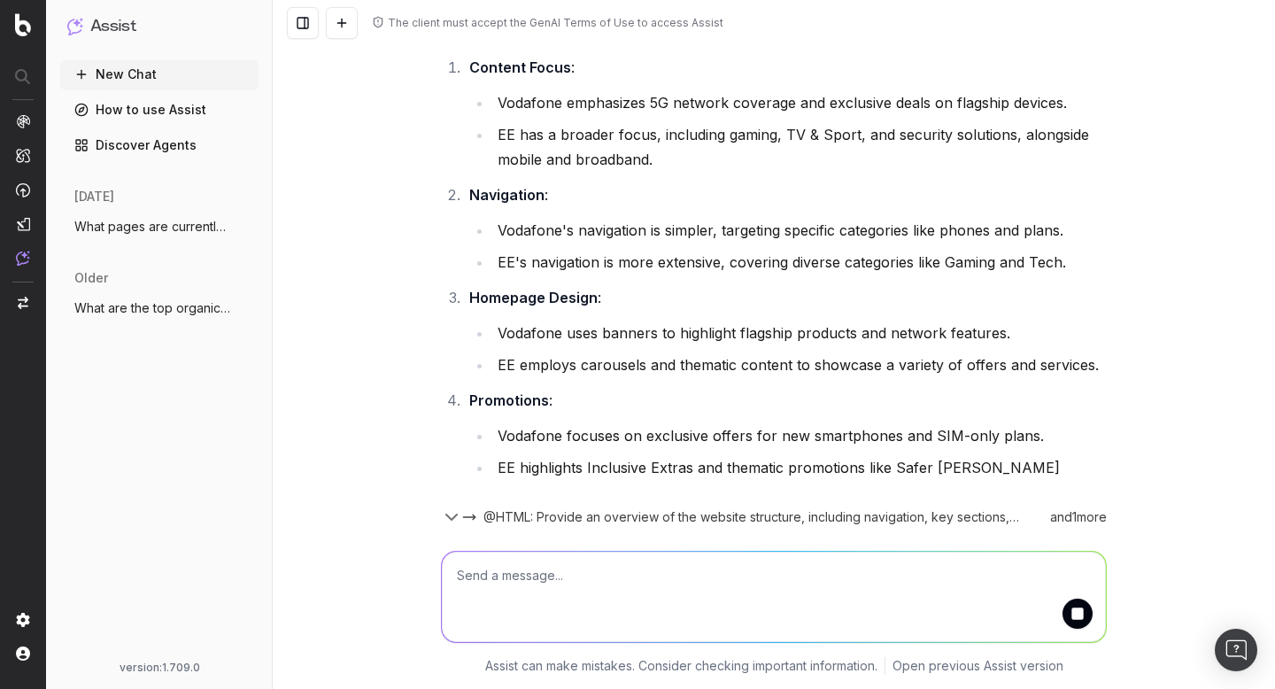
scroll to position [2054, 0]
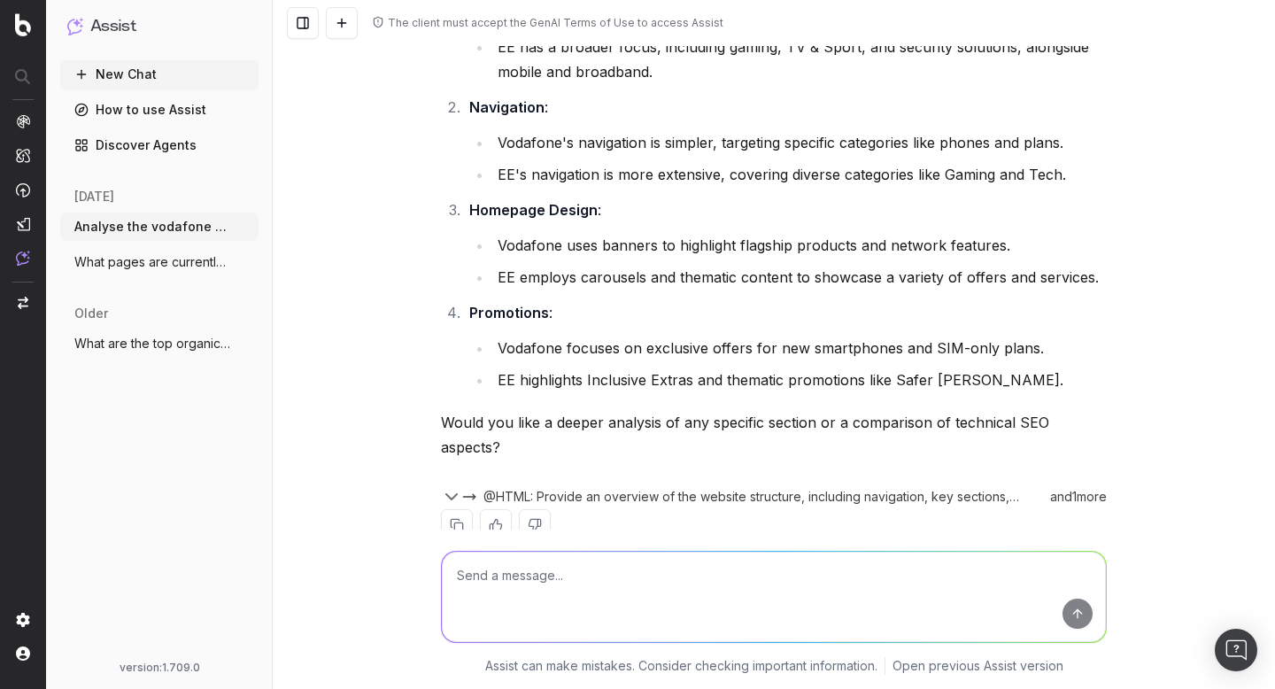
scroll to position [2114, 0]
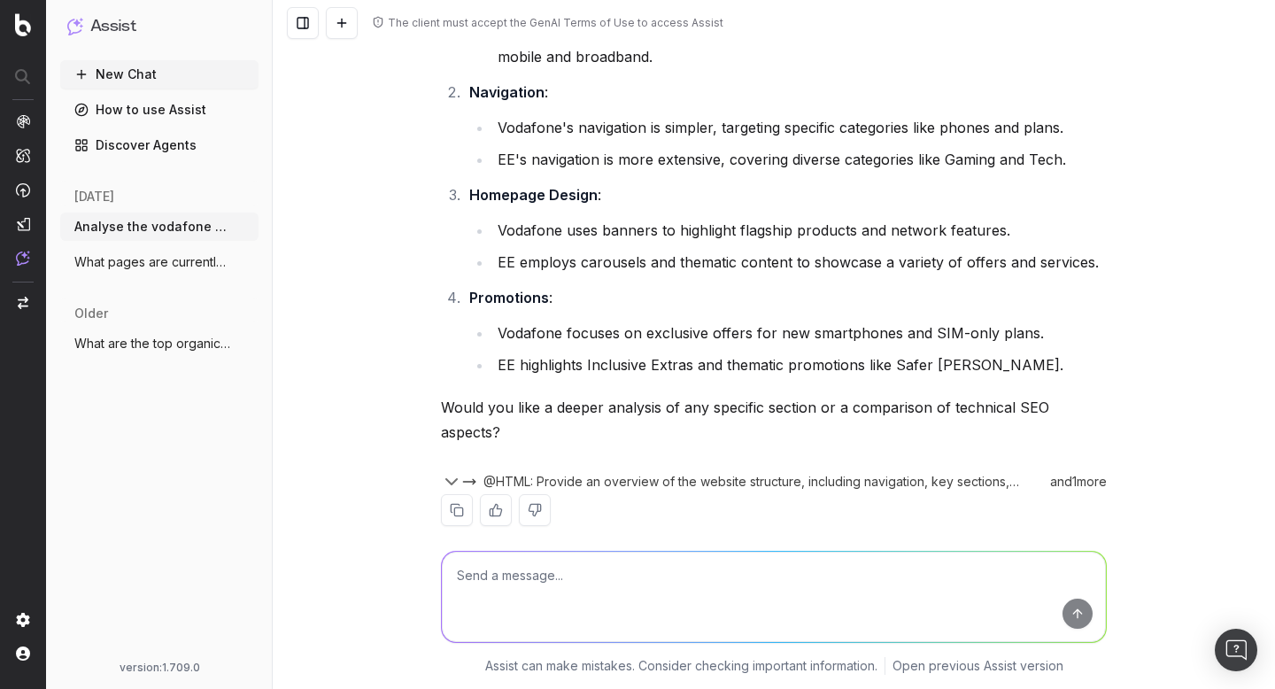
click at [561, 594] on textarea at bounding box center [774, 597] width 664 height 90
click at [866, 581] on textarea "Deeper analysis on content focus - include inlink analysis" at bounding box center [774, 597] width 664 height 90
type textarea "Deeper analysis on content focus - include inlink analysis in the text"
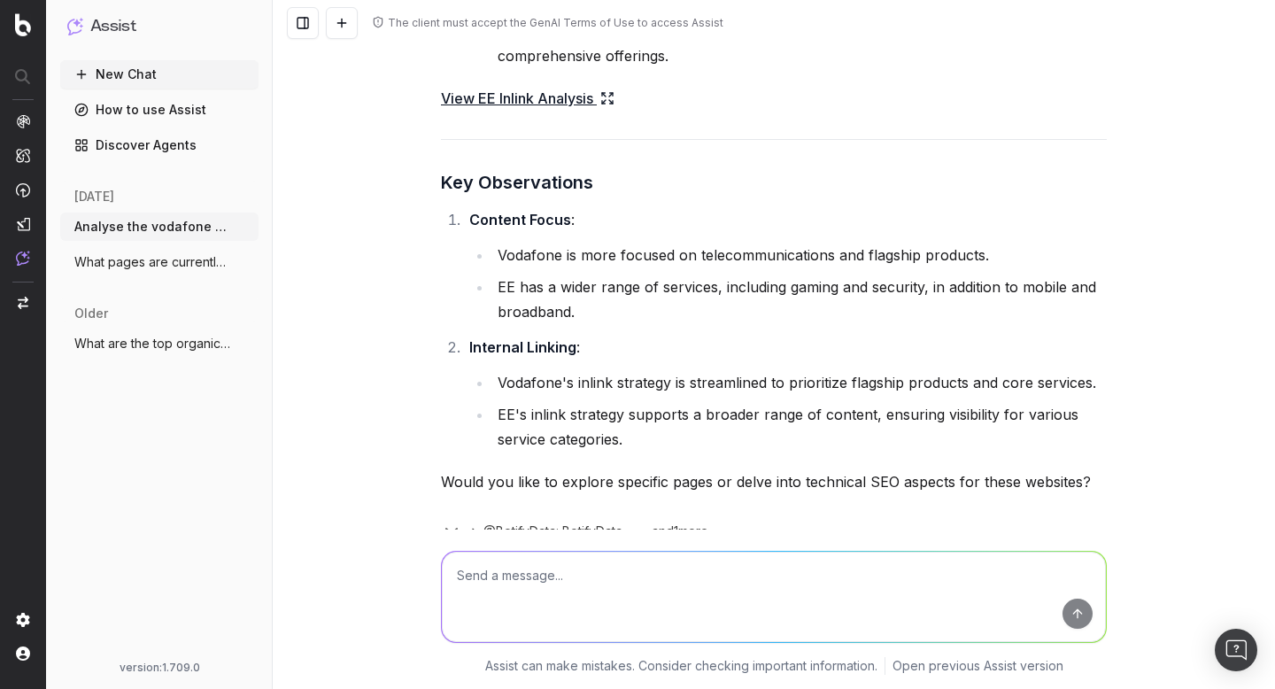
scroll to position [3540, 0]
click at [584, 607] on textarea at bounding box center [774, 597] width 664 height 90
type textarea "Focus on mobile phone deal landing pages"
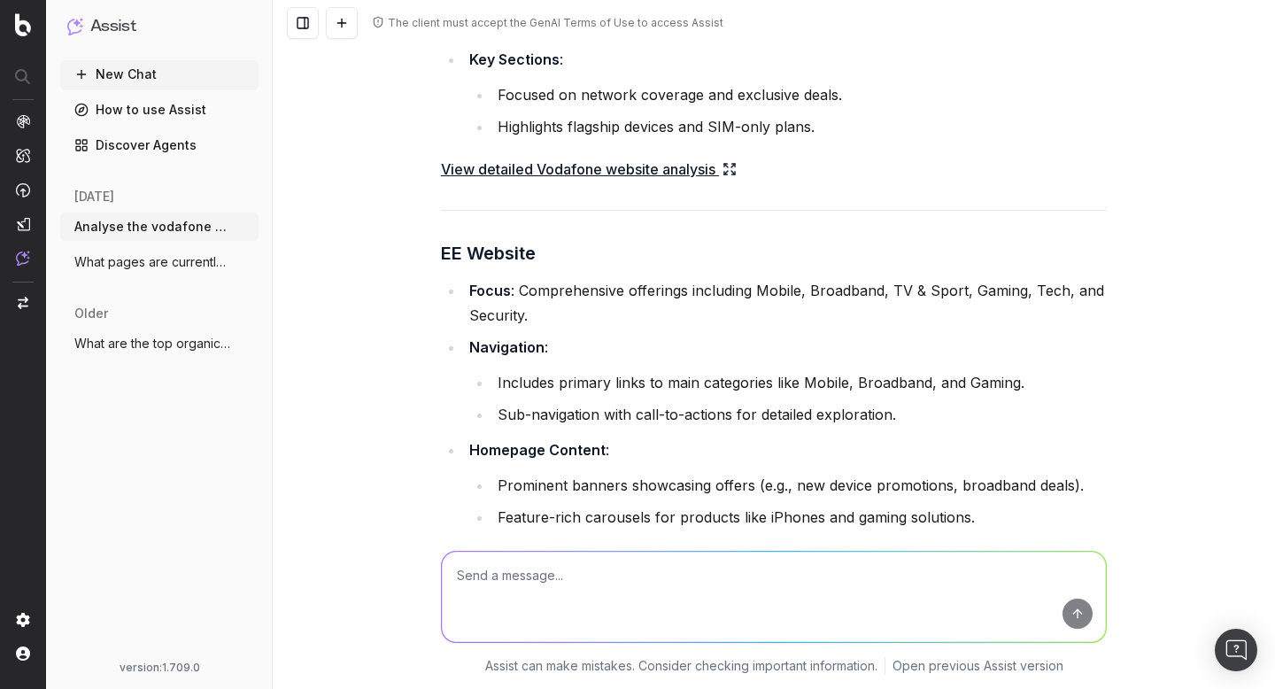
scroll to position [0, 0]
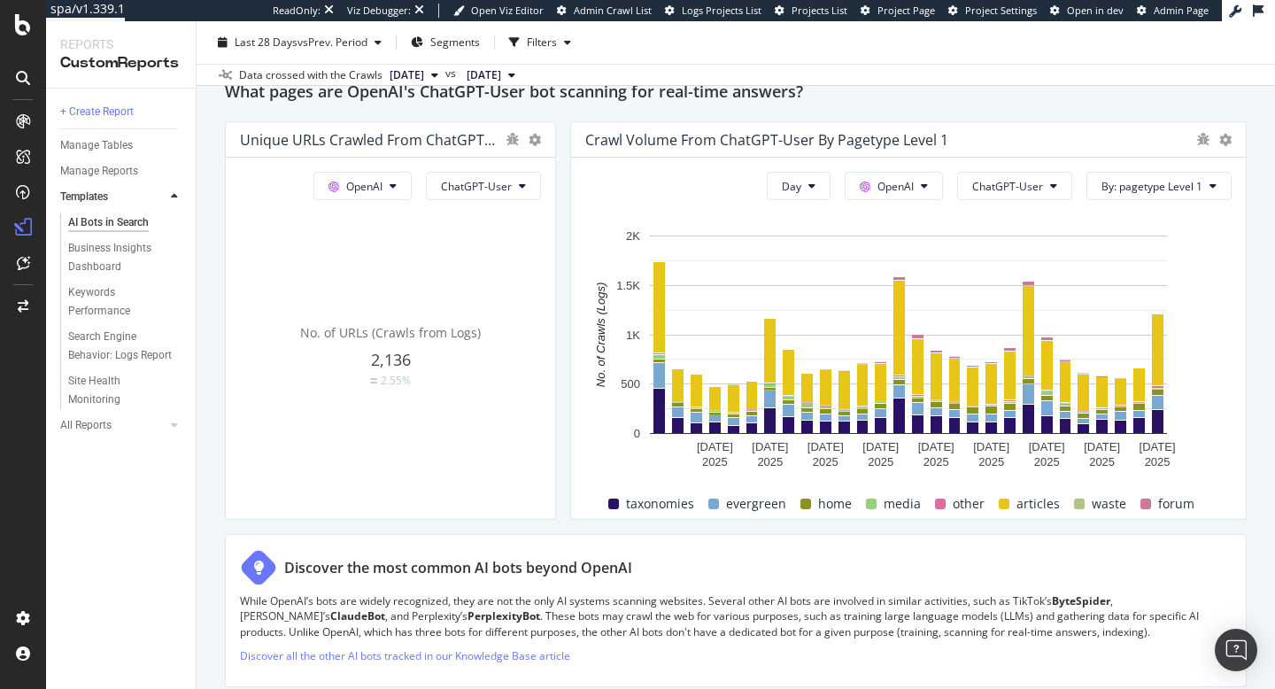
scroll to position [1997, 0]
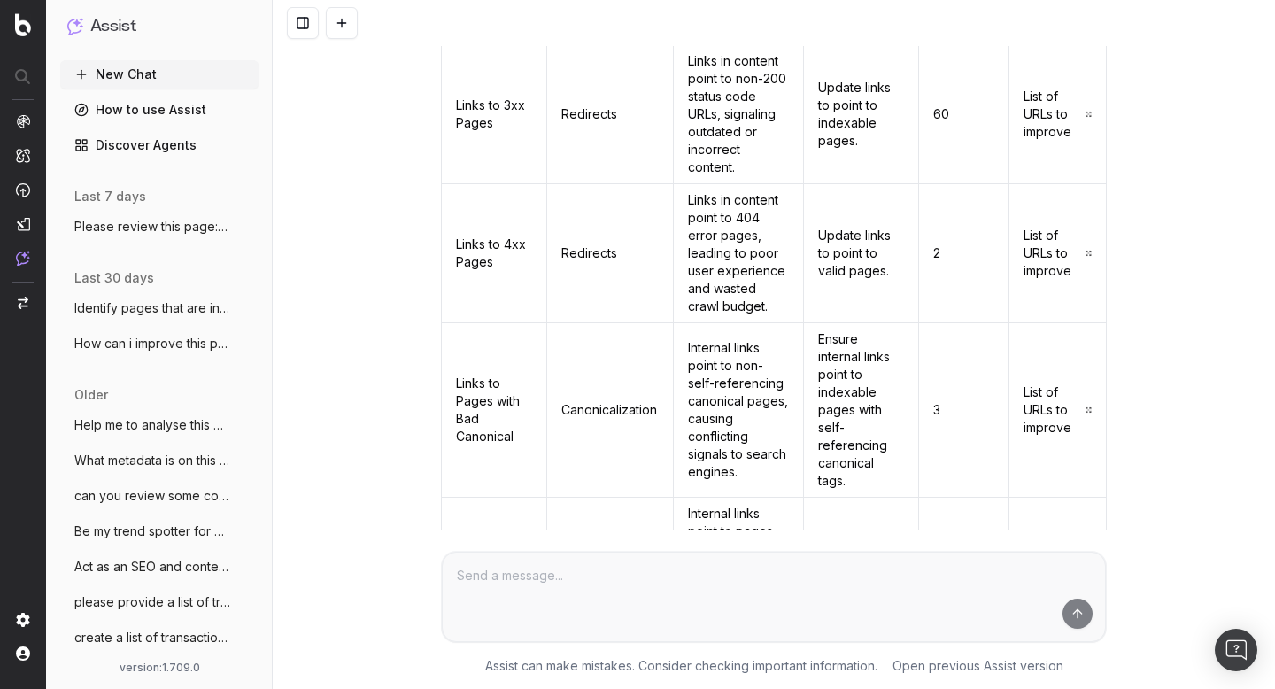
scroll to position [360, 0]
